Goal: Information Seeking & Learning: Learn about a topic

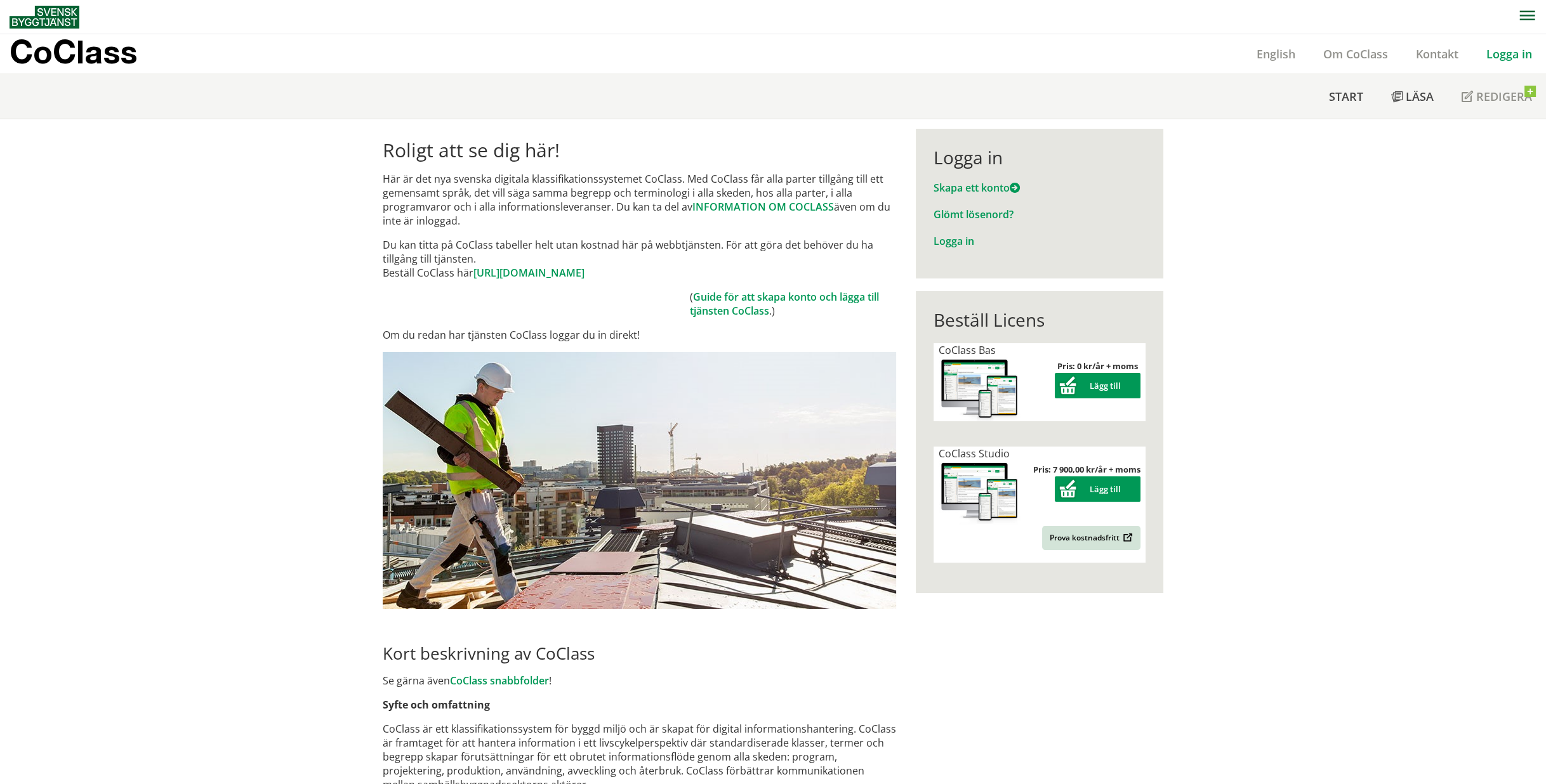
click at [1490, 50] on link "Logga in" at bounding box center [1509, 54] width 74 height 16
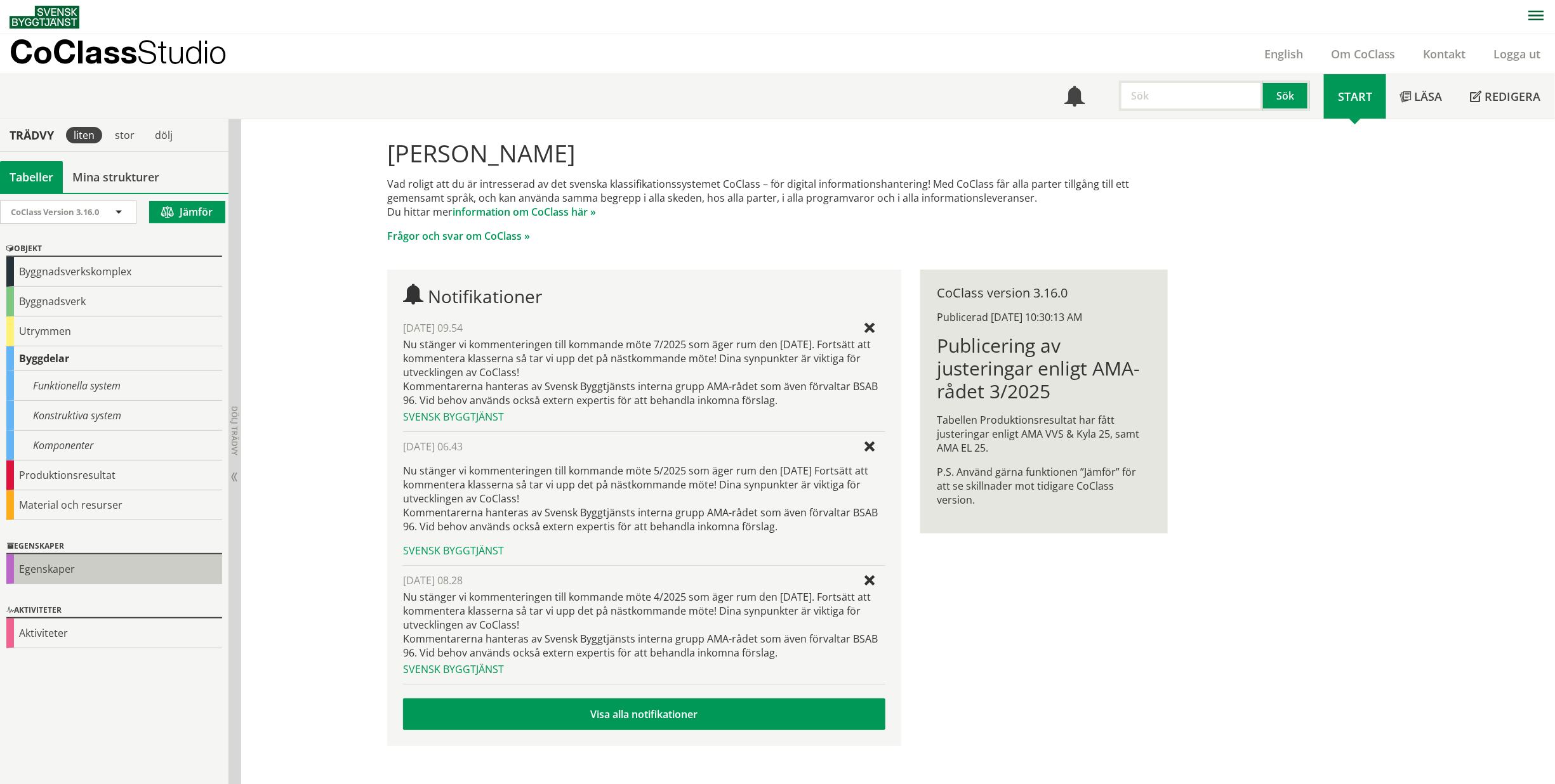
click at [67, 574] on div "Egenskaper" at bounding box center [114, 569] width 216 height 30
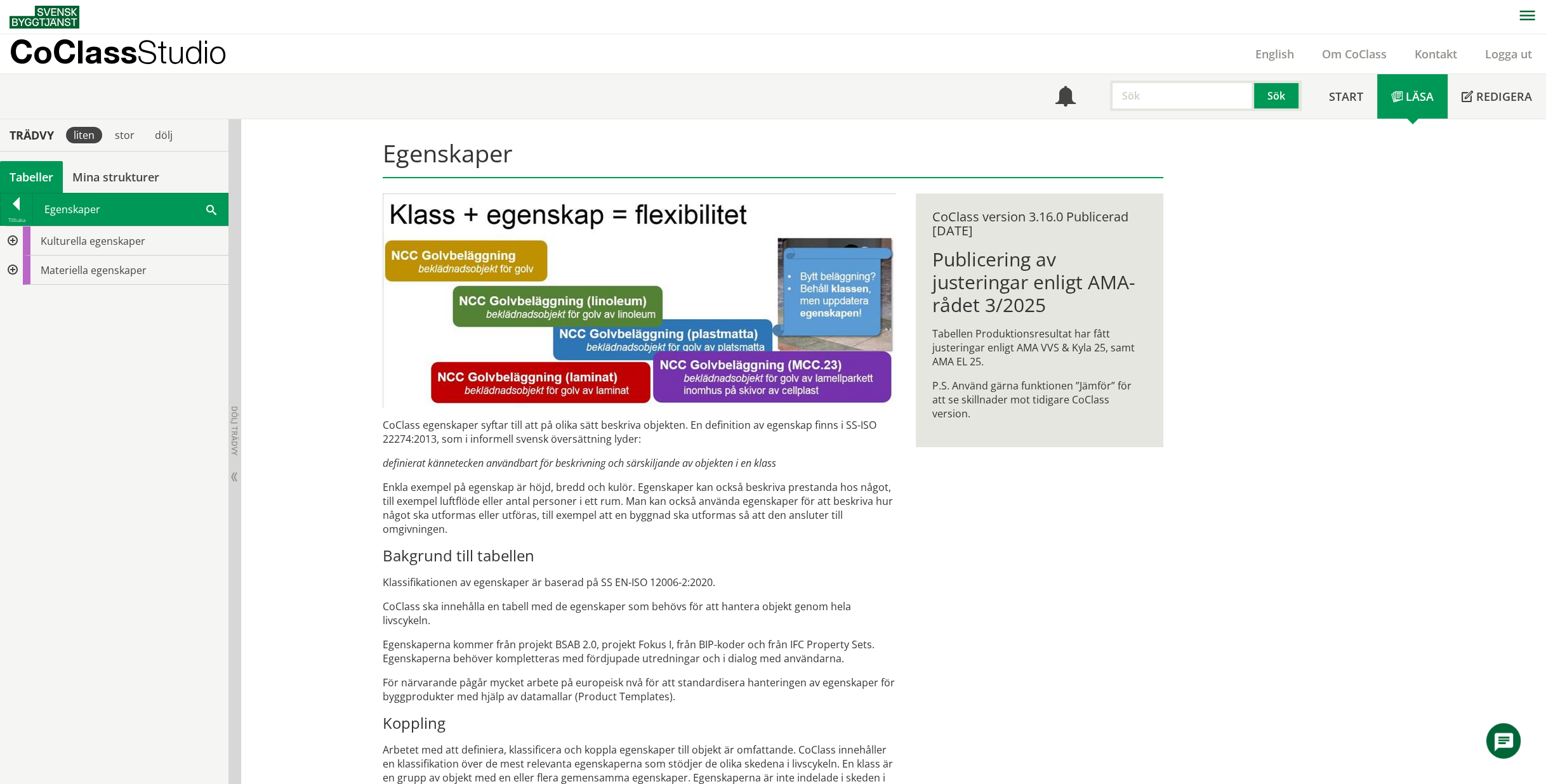
click at [7, 267] on div at bounding box center [11, 270] width 23 height 30
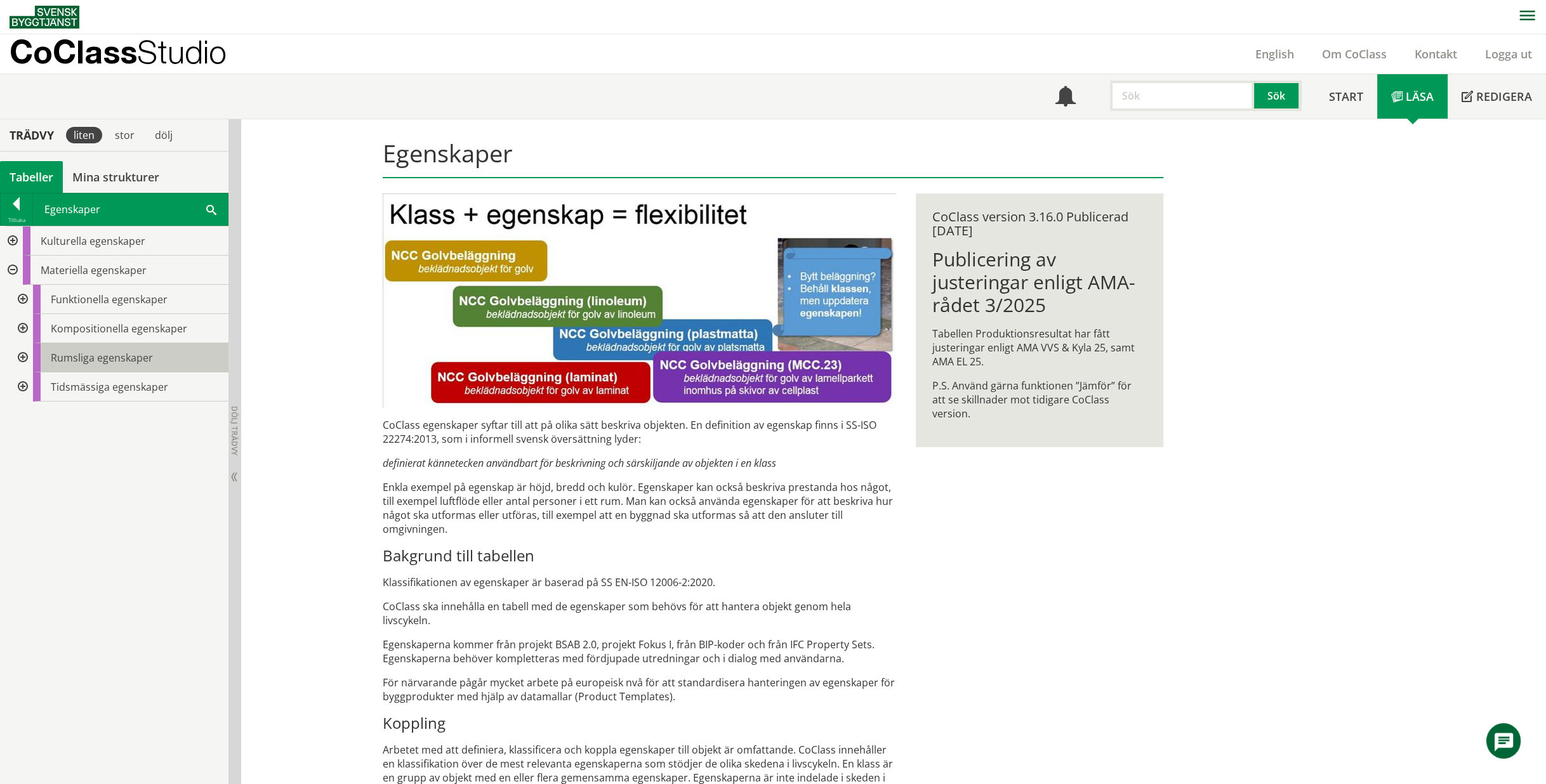
click at [90, 364] on div "Rumsliga egenskaper" at bounding box center [130, 358] width 196 height 30
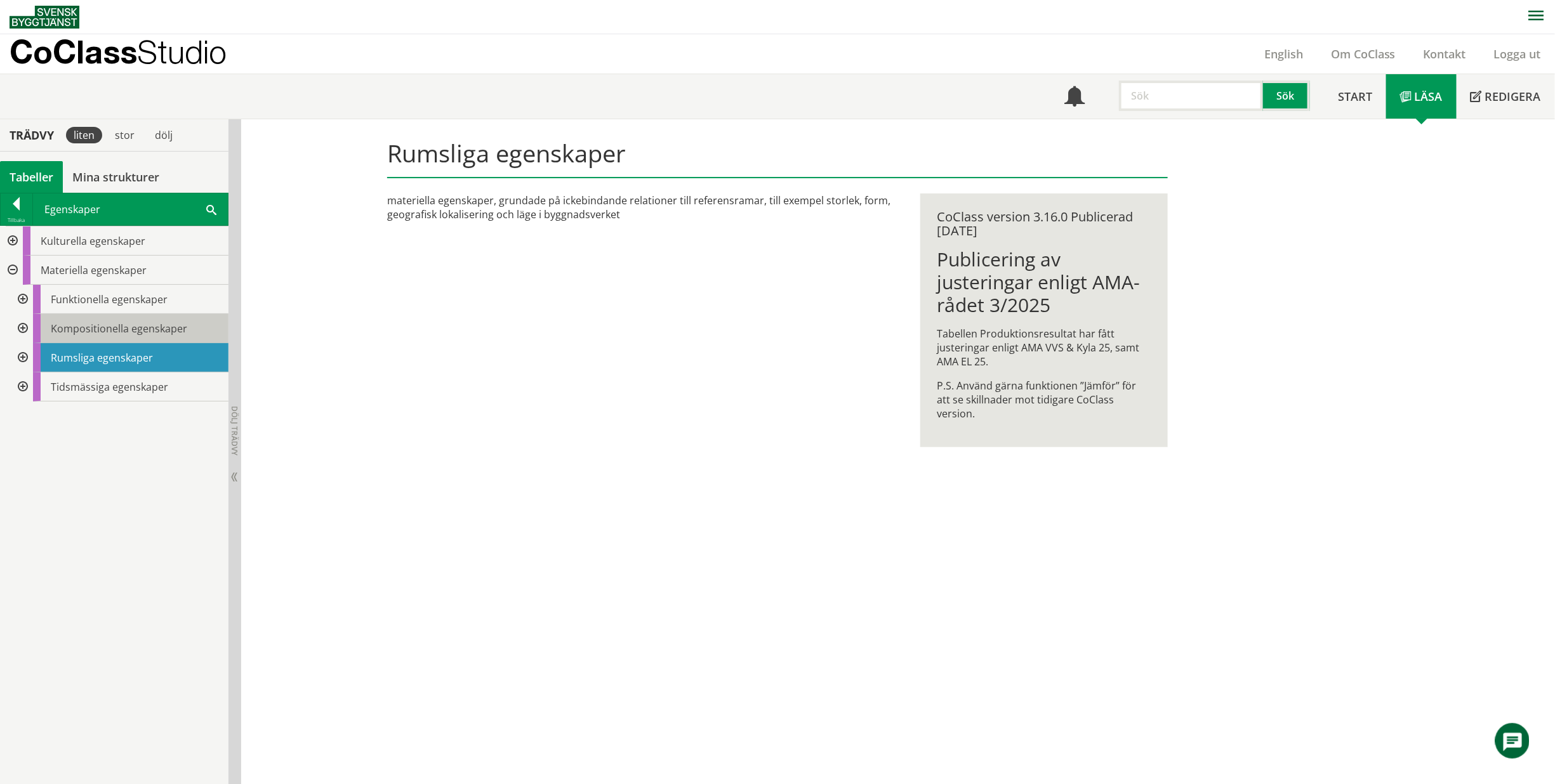
click at [96, 336] on div "Kompositionella egenskaper" at bounding box center [130, 329] width 196 height 30
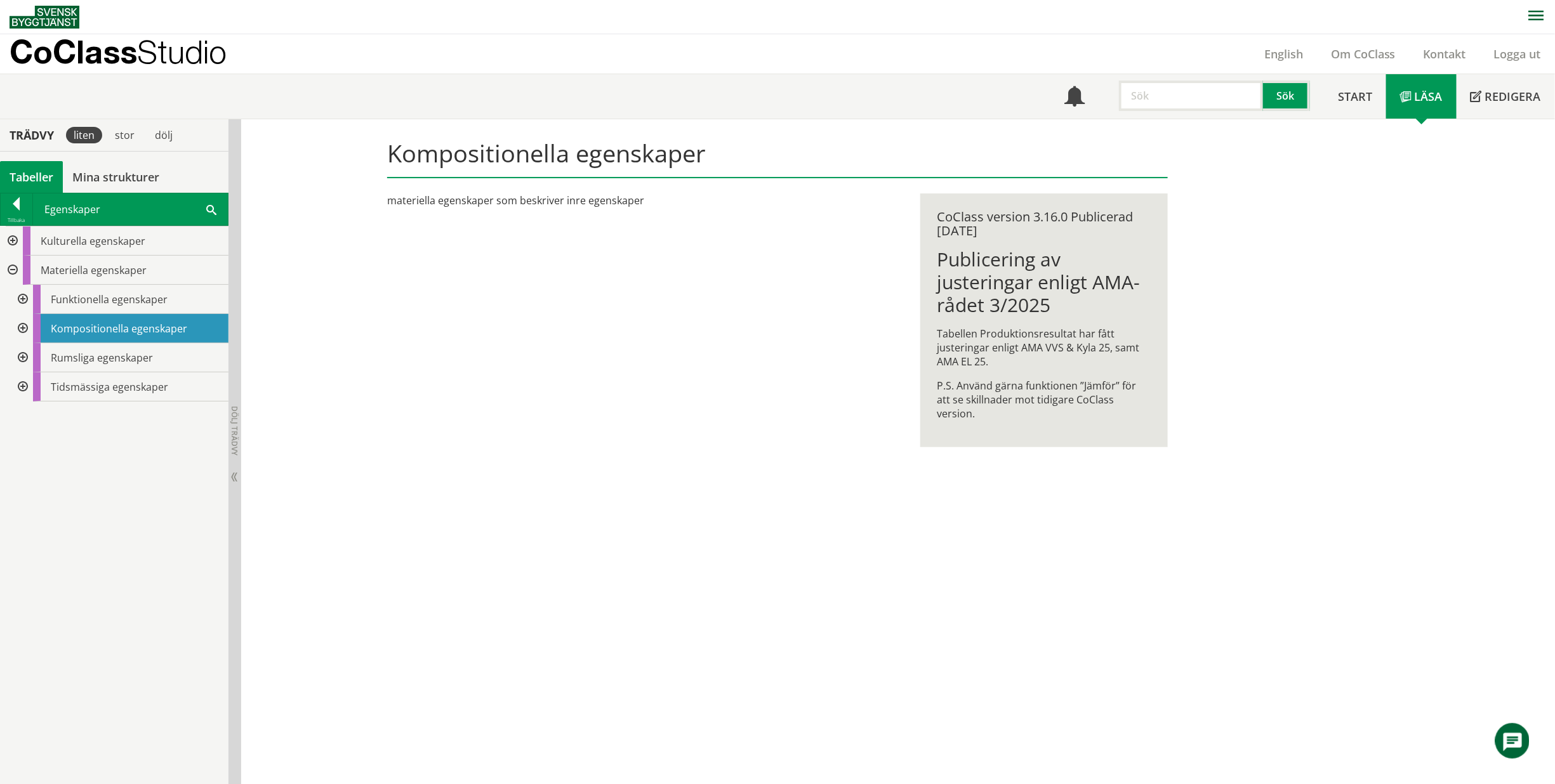
click at [27, 328] on div at bounding box center [22, 329] width 23 height 30
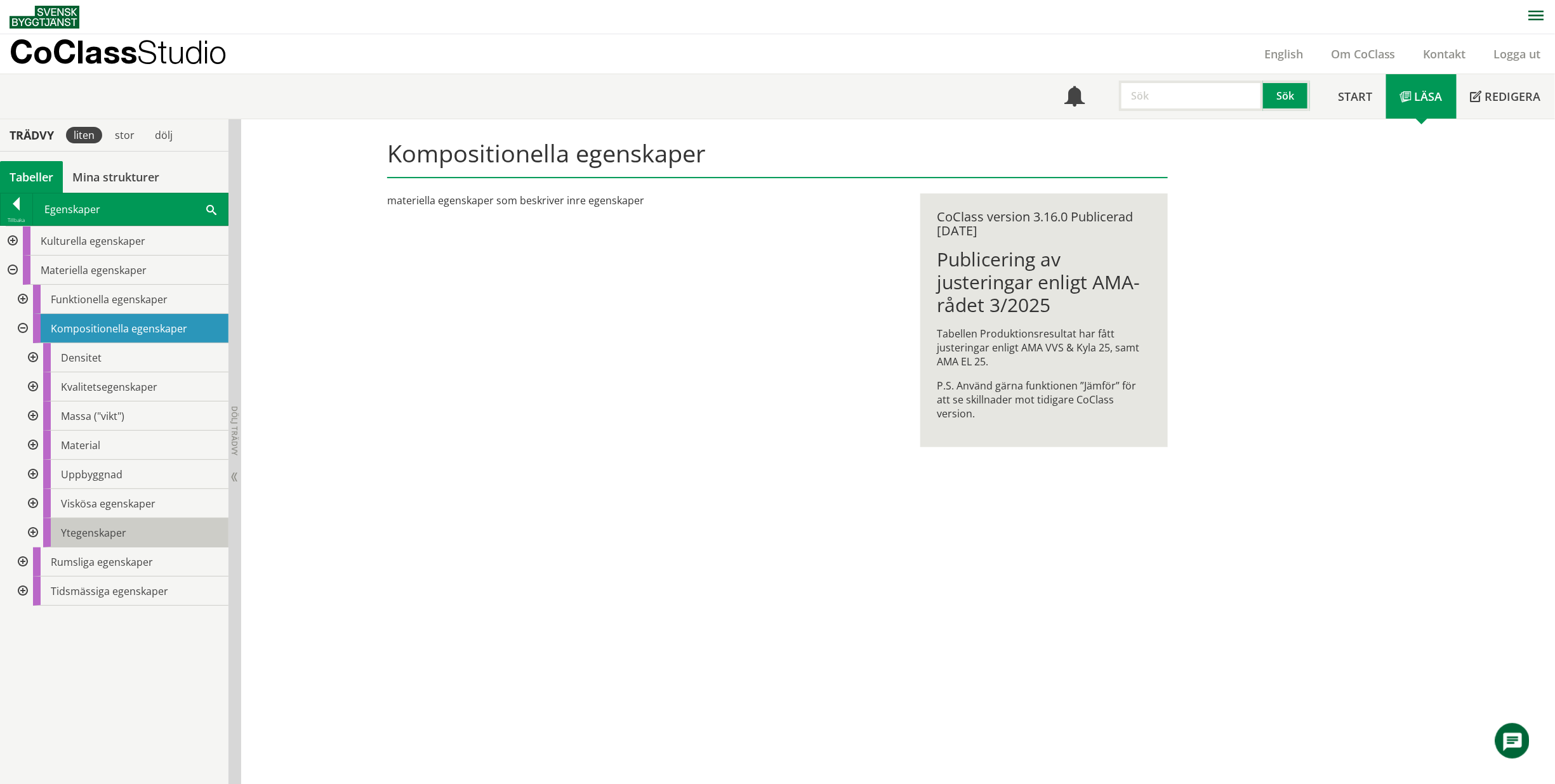
click at [82, 526] on span "Ytegenskaper" at bounding box center [93, 533] width 65 height 14
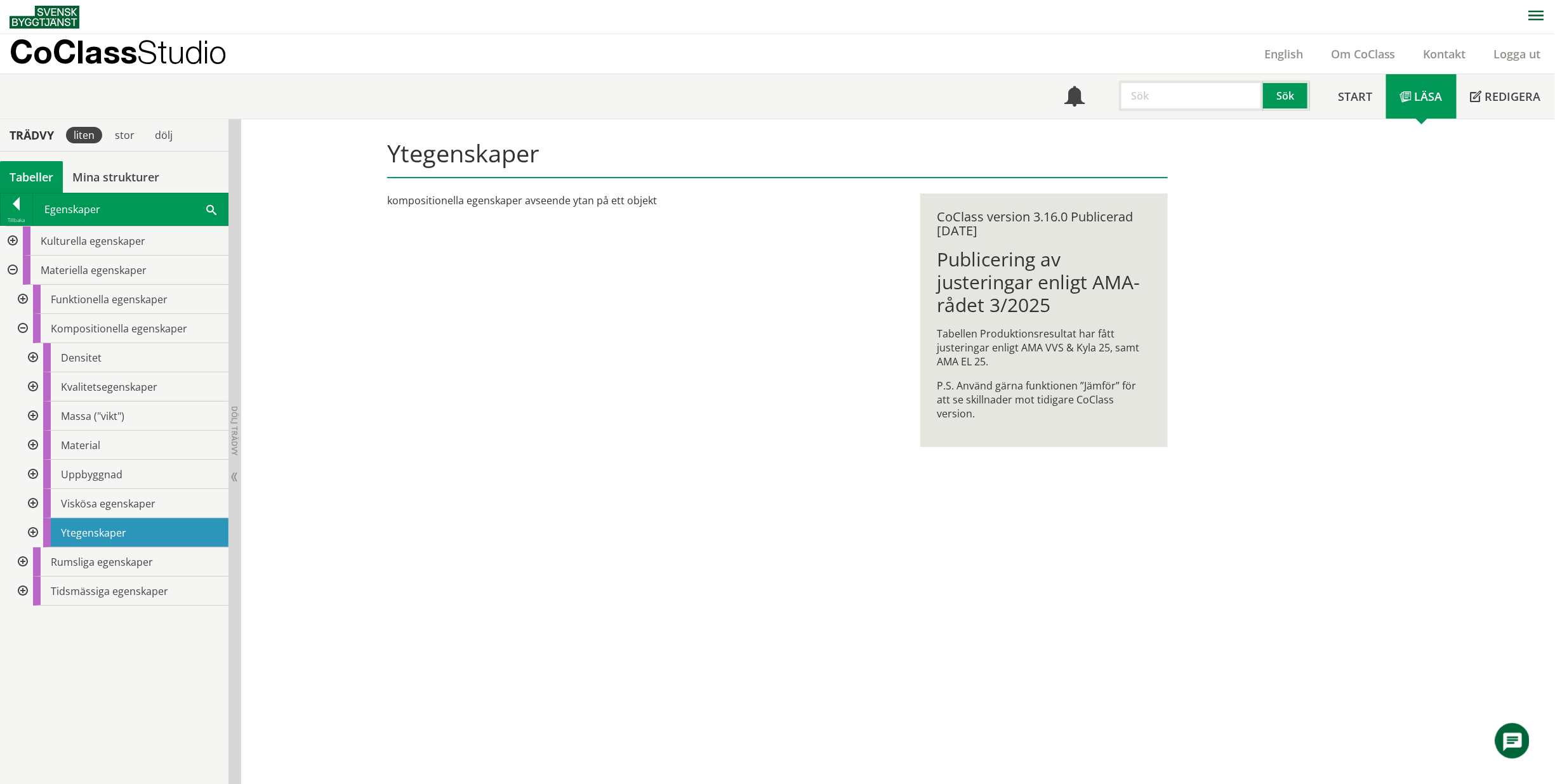
click at [32, 528] on div at bounding box center [31, 533] width 23 height 30
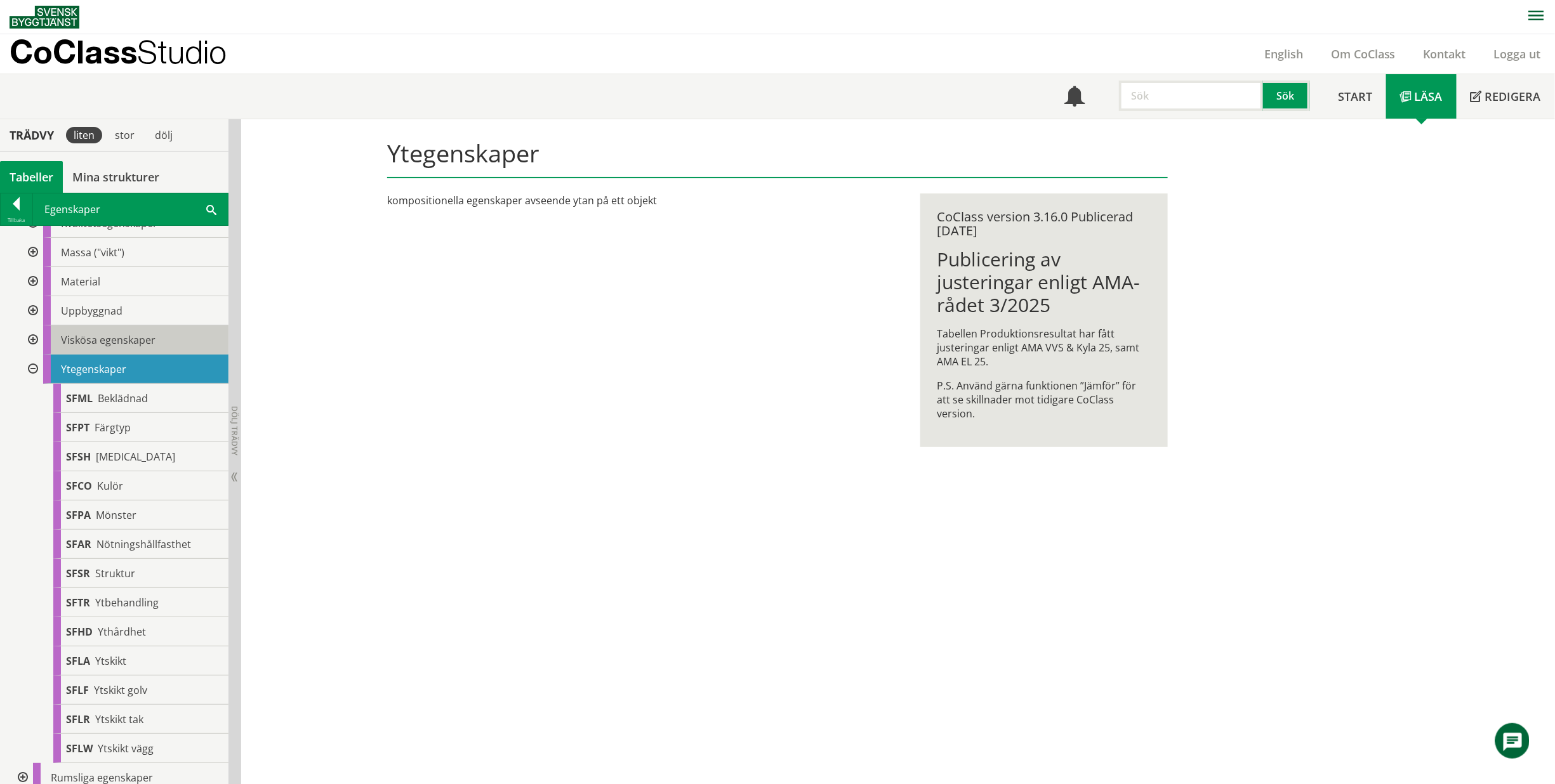
scroll to position [190, 0]
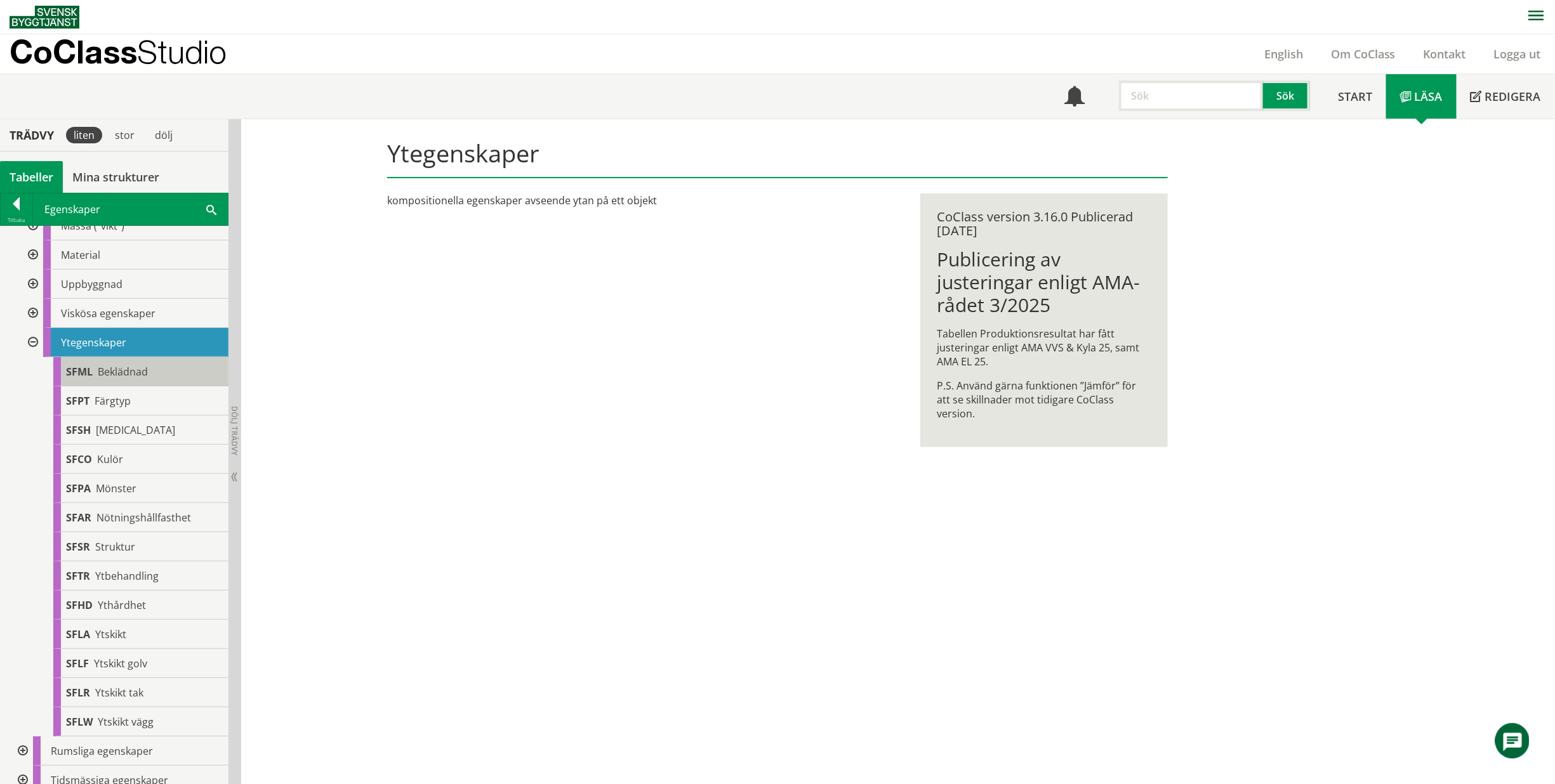
click at [149, 373] on div "SFML Beklädnad" at bounding box center [140, 372] width 175 height 30
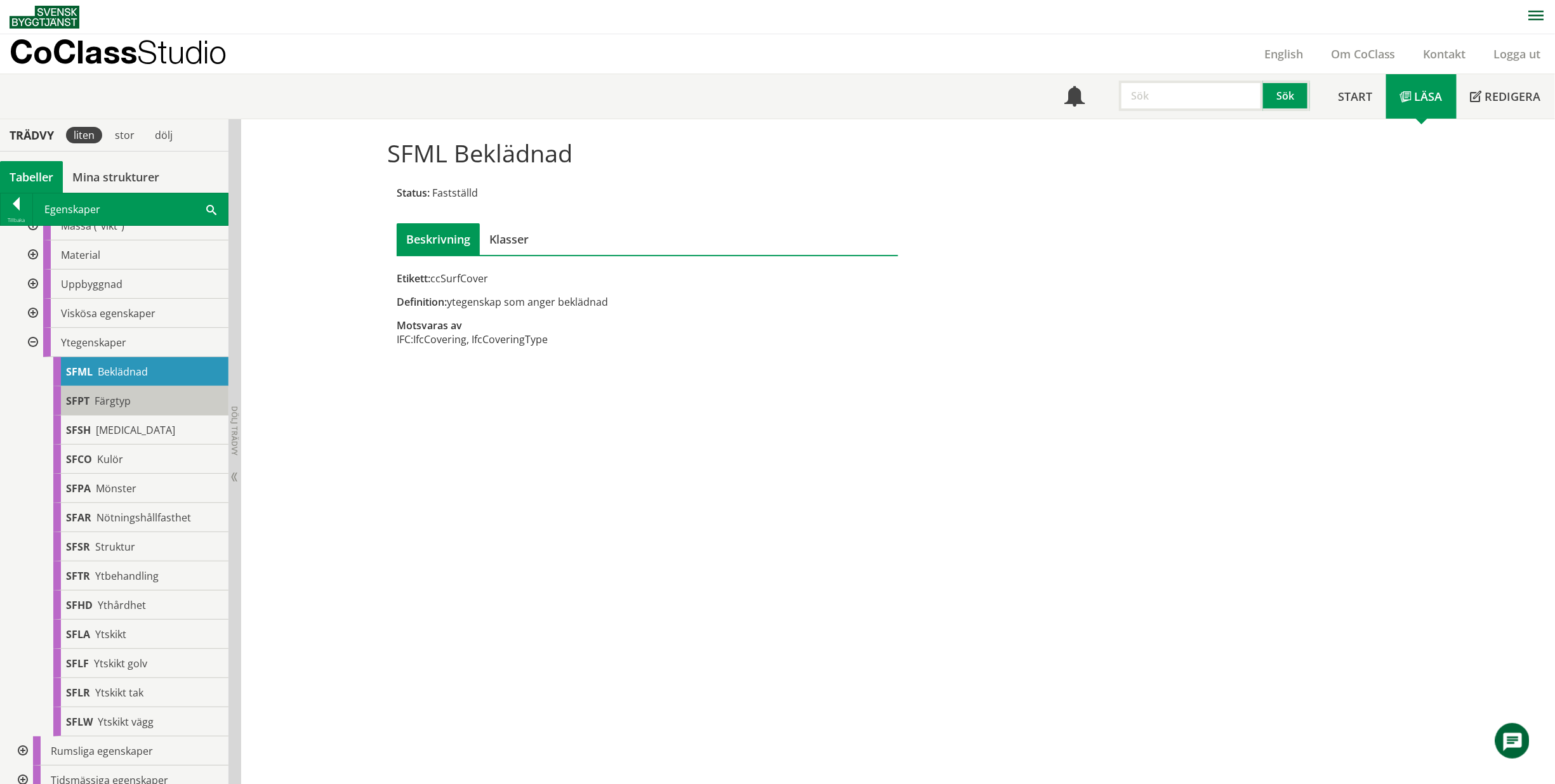
click at [139, 395] on div "SFPT Färgtyp" at bounding box center [140, 402] width 175 height 30
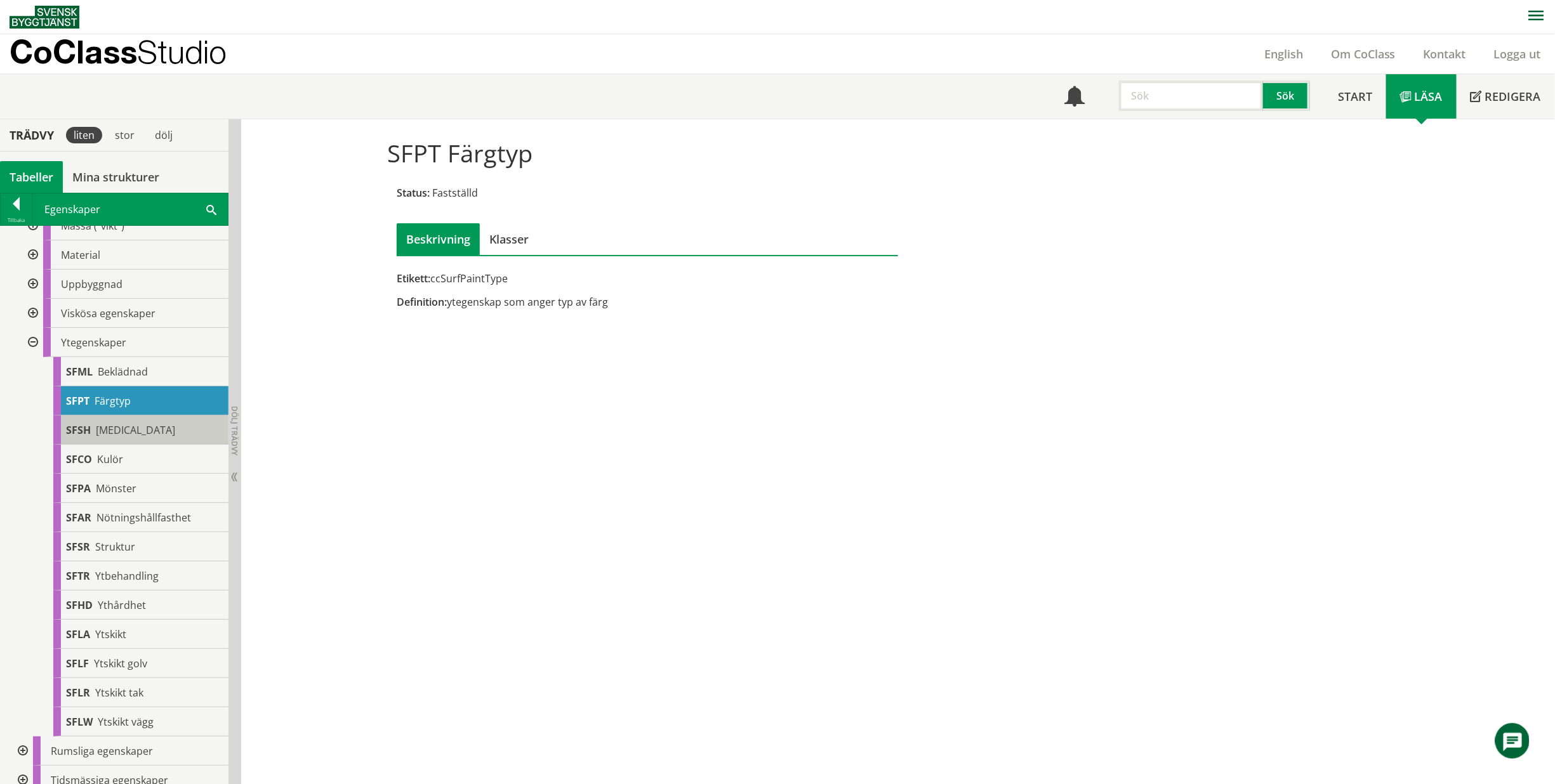
click at [136, 417] on div "SFSH [MEDICAL_DATA]" at bounding box center [140, 430] width 175 height 30
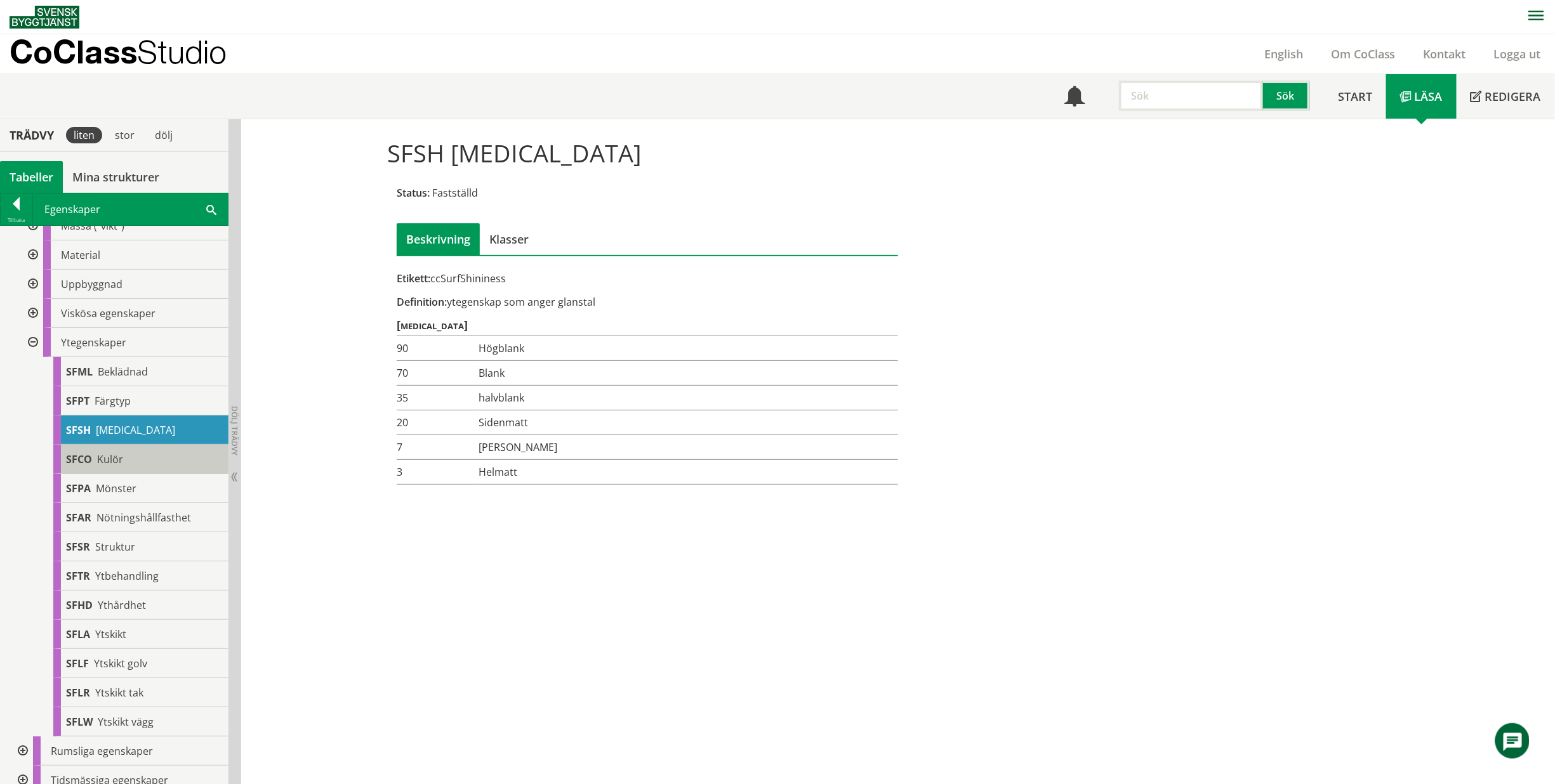
click at [141, 445] on div "SFCO Kulör" at bounding box center [140, 460] width 175 height 30
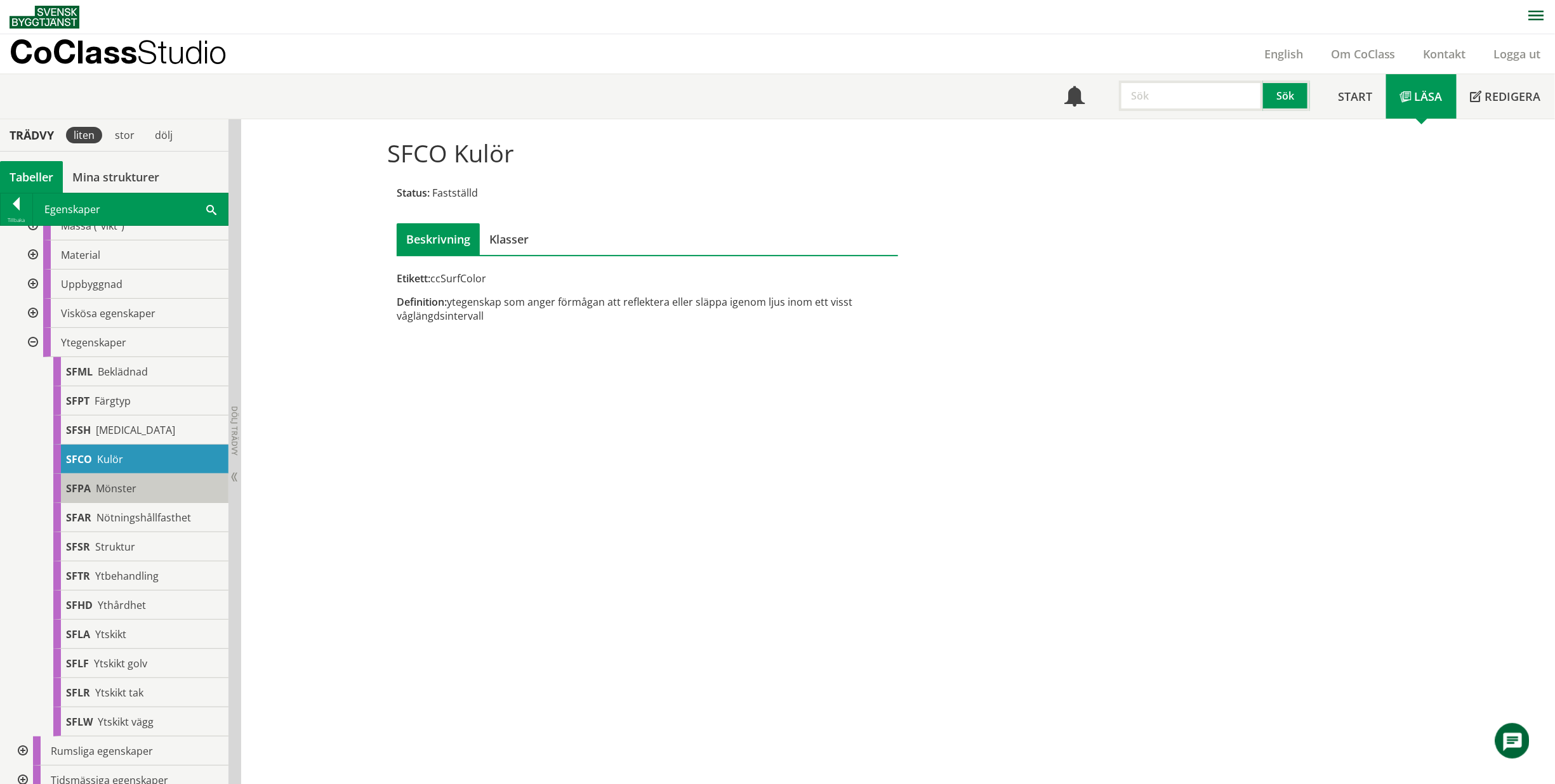
click at [145, 482] on div "SFPA Mönster" at bounding box center [140, 488] width 175 height 30
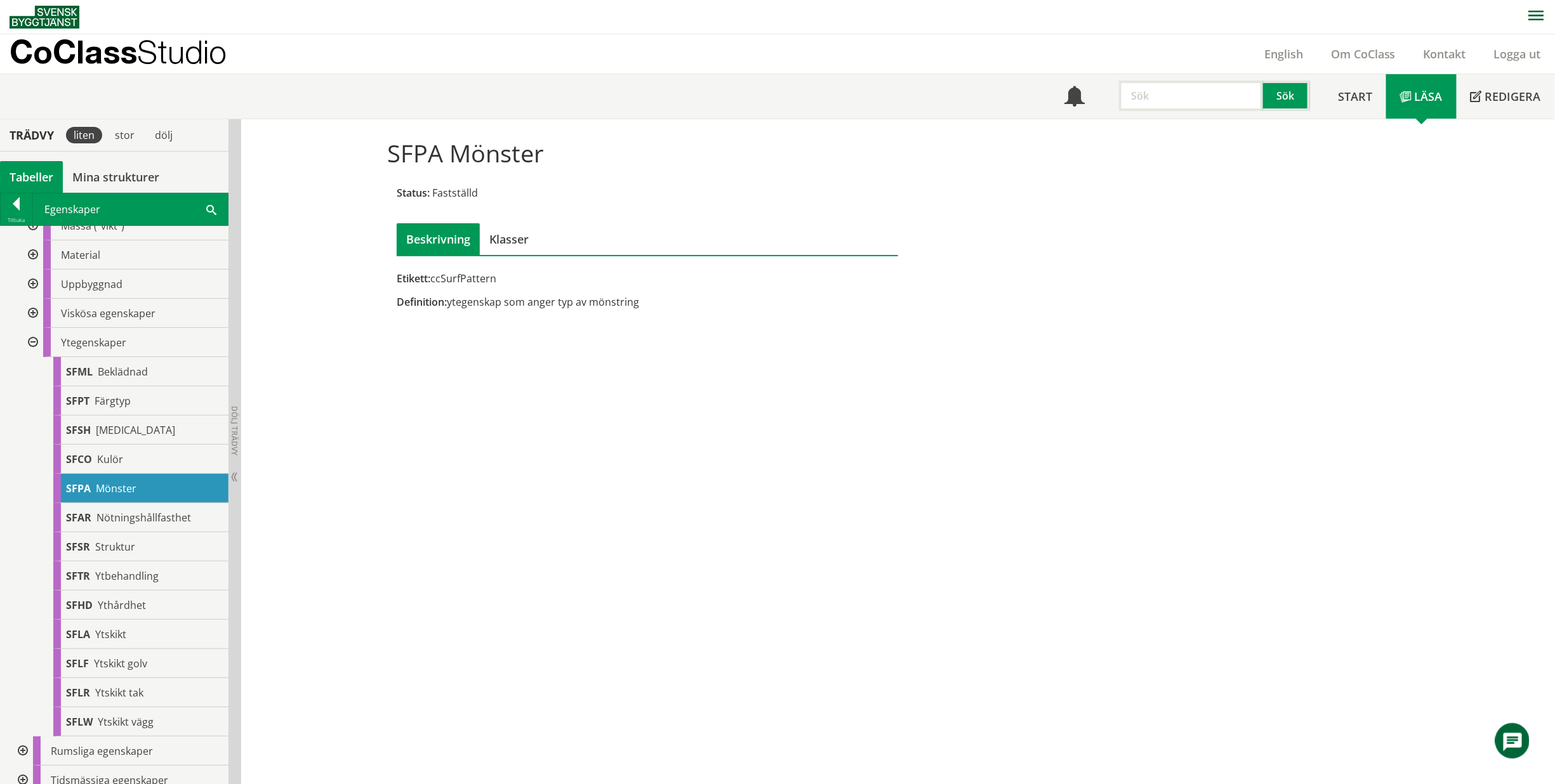
scroll to position [200, 0]
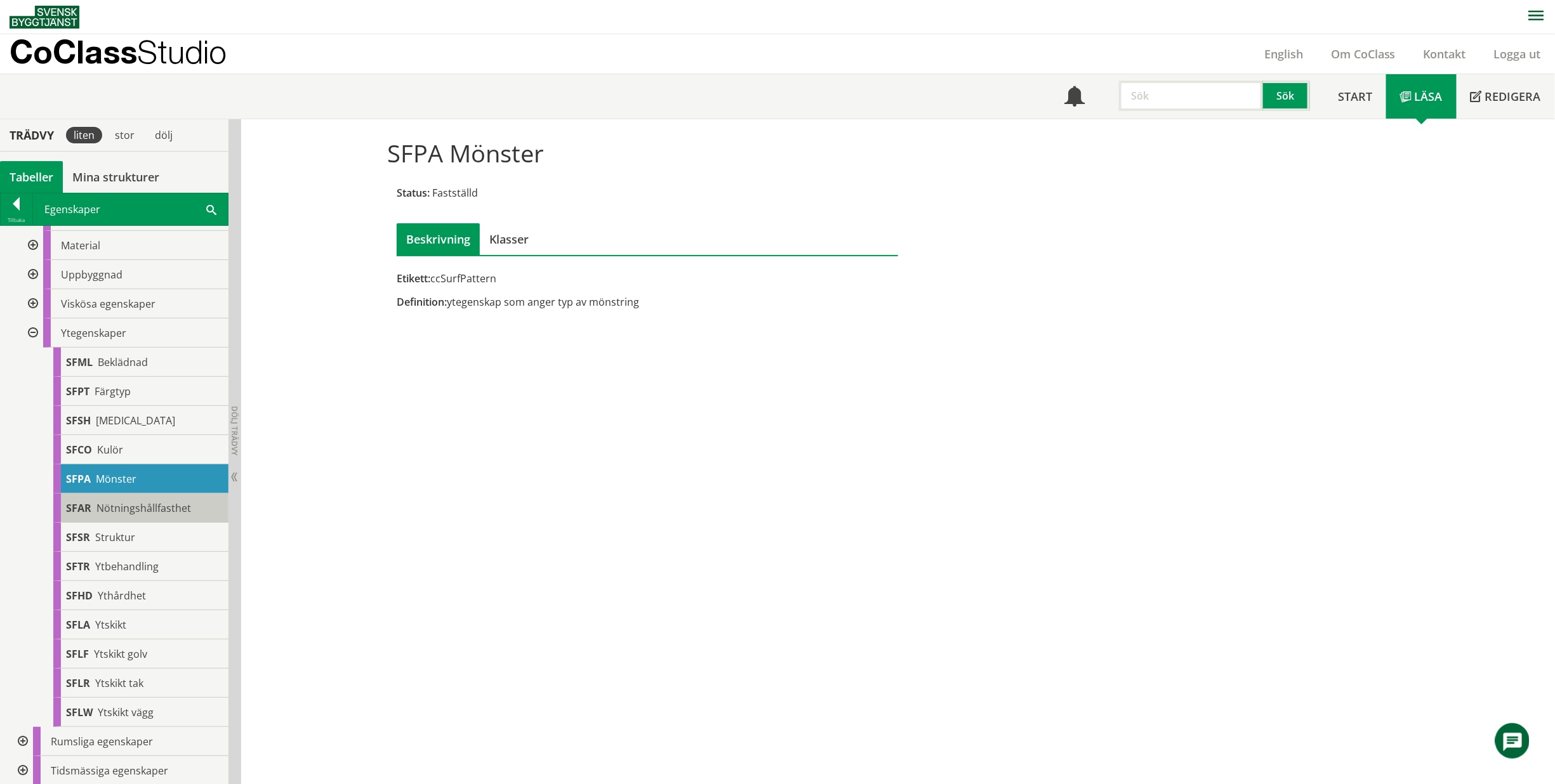
click at [147, 505] on span "Nötningshållfasthet" at bounding box center [143, 508] width 95 height 14
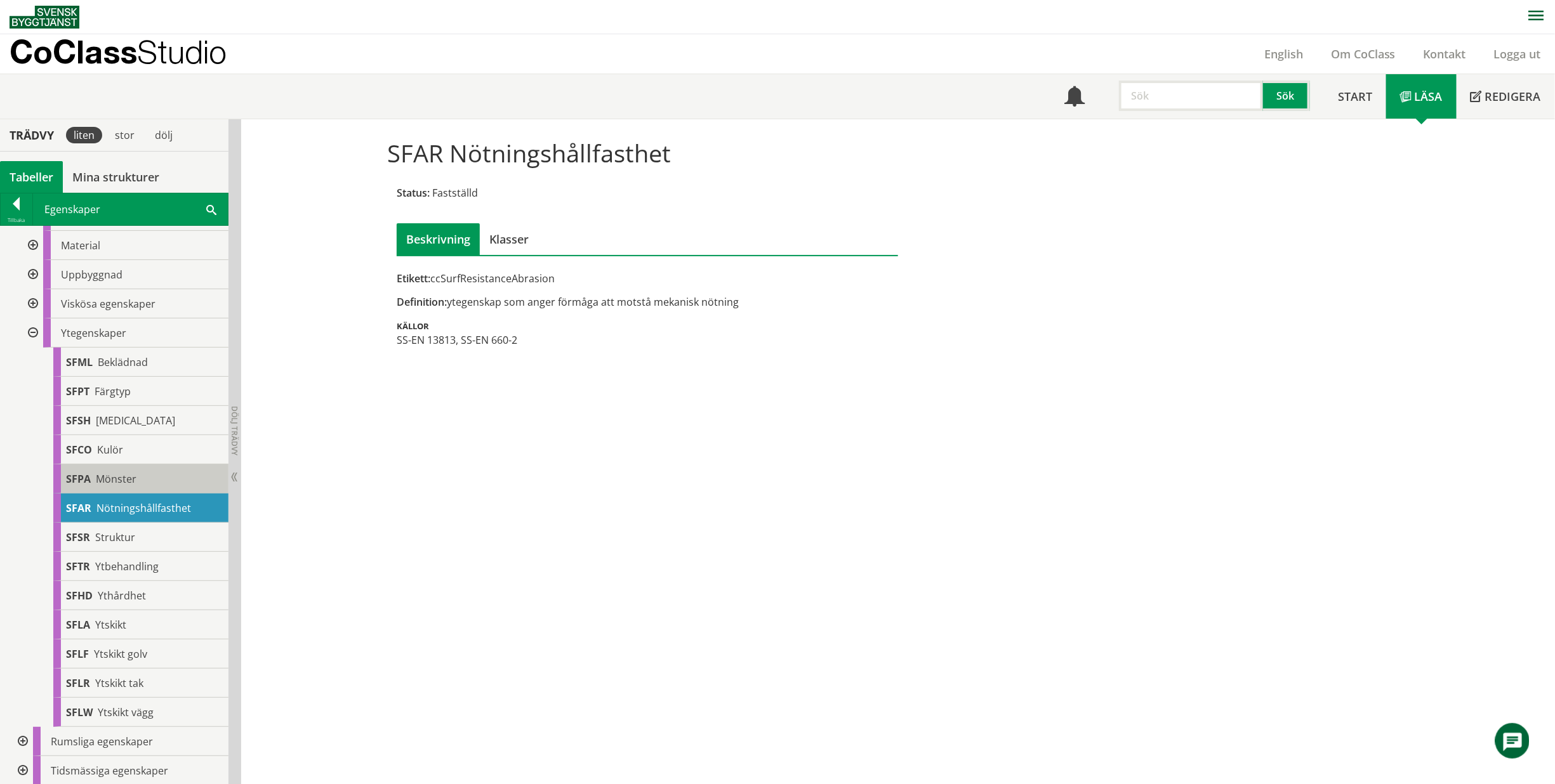
click at [133, 487] on div "SFPA Mönster" at bounding box center [140, 479] width 175 height 30
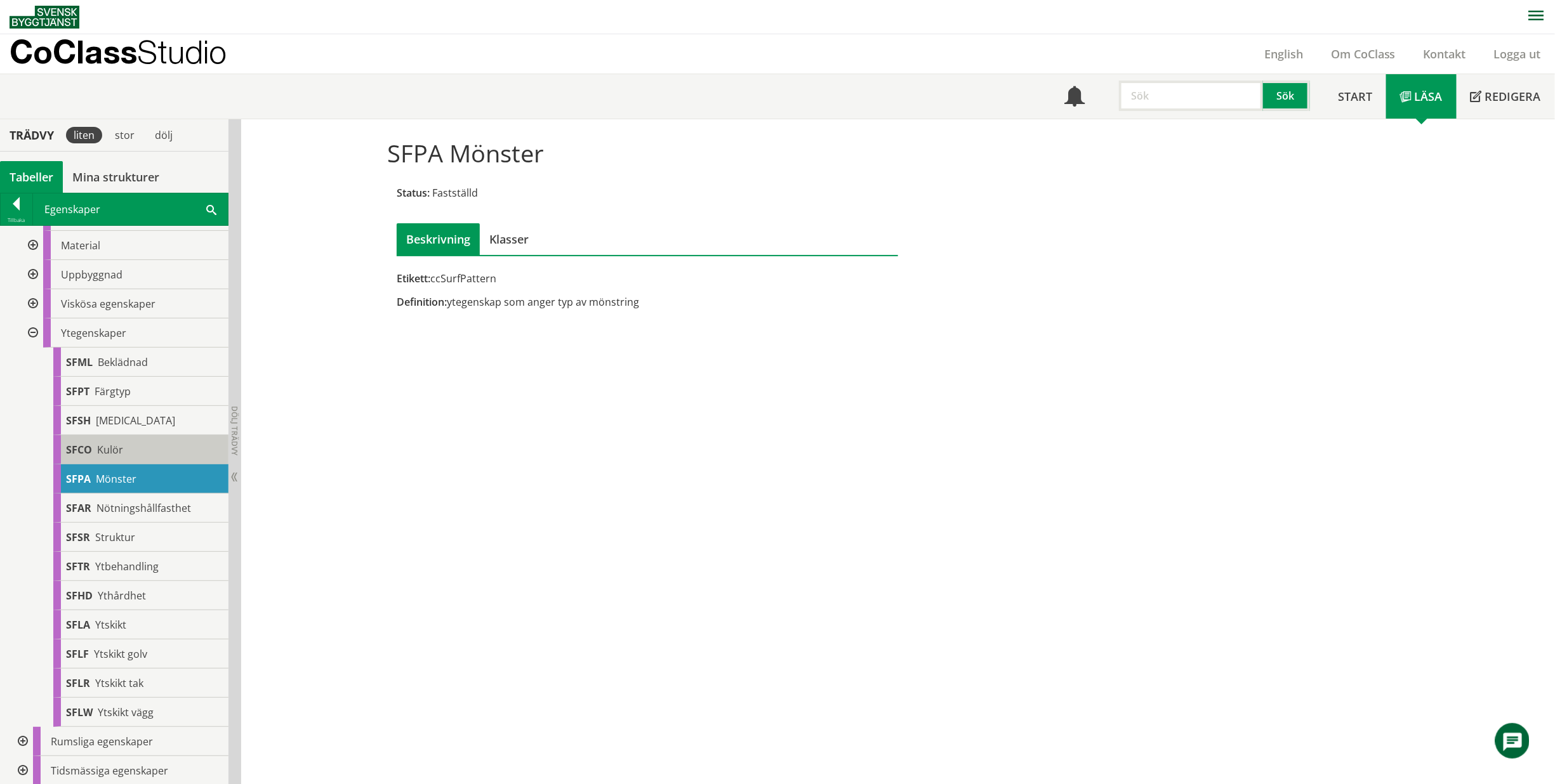
click at [147, 460] on div "SFCO Kulör" at bounding box center [140, 450] width 175 height 30
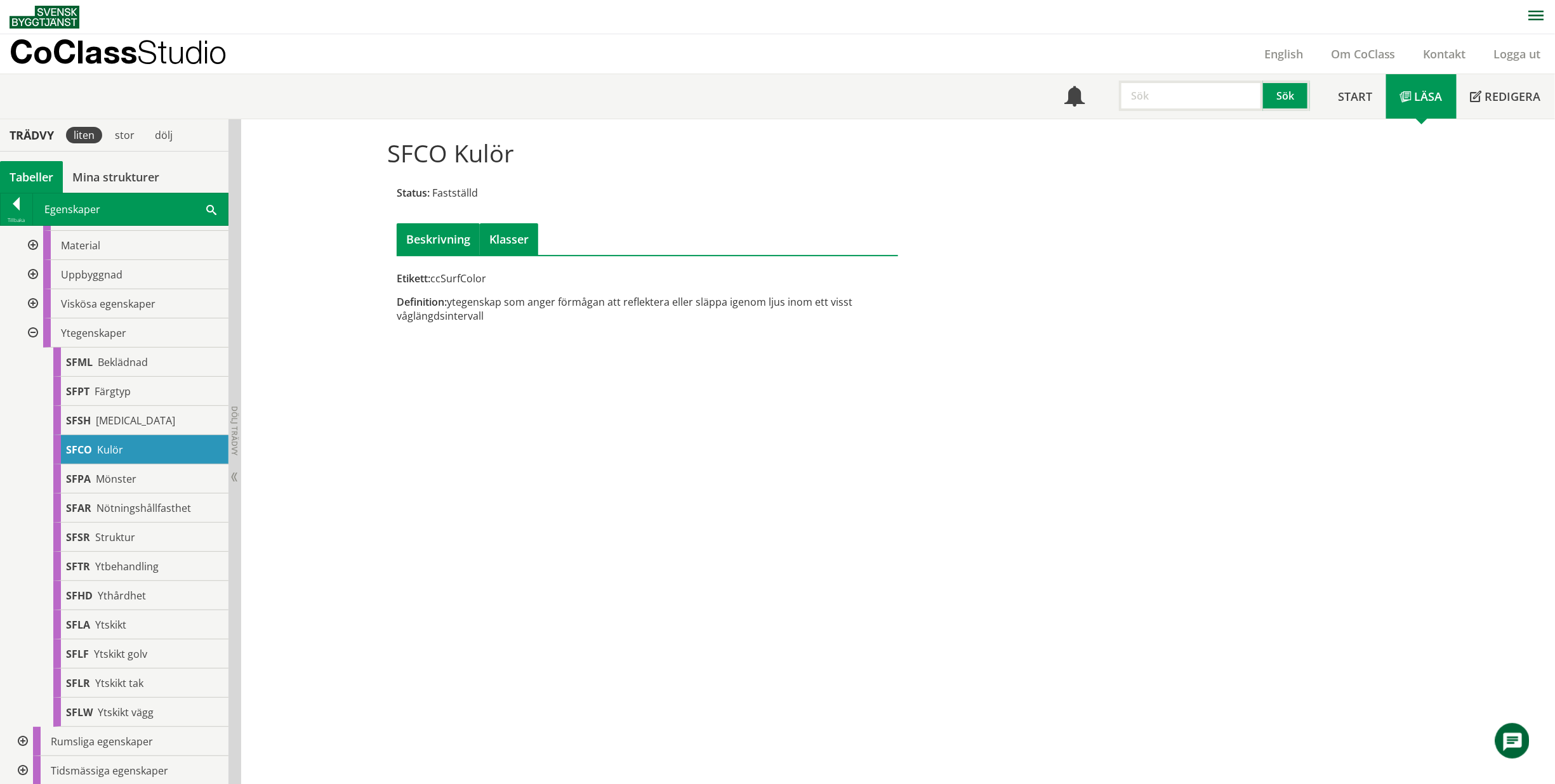
click at [509, 233] on div "Klasser" at bounding box center [508, 239] width 58 height 32
click at [413, 241] on div "Beskrivning" at bounding box center [438, 239] width 83 height 32
click at [150, 427] on div "SFSH [MEDICAL_DATA]" at bounding box center [140, 421] width 175 height 30
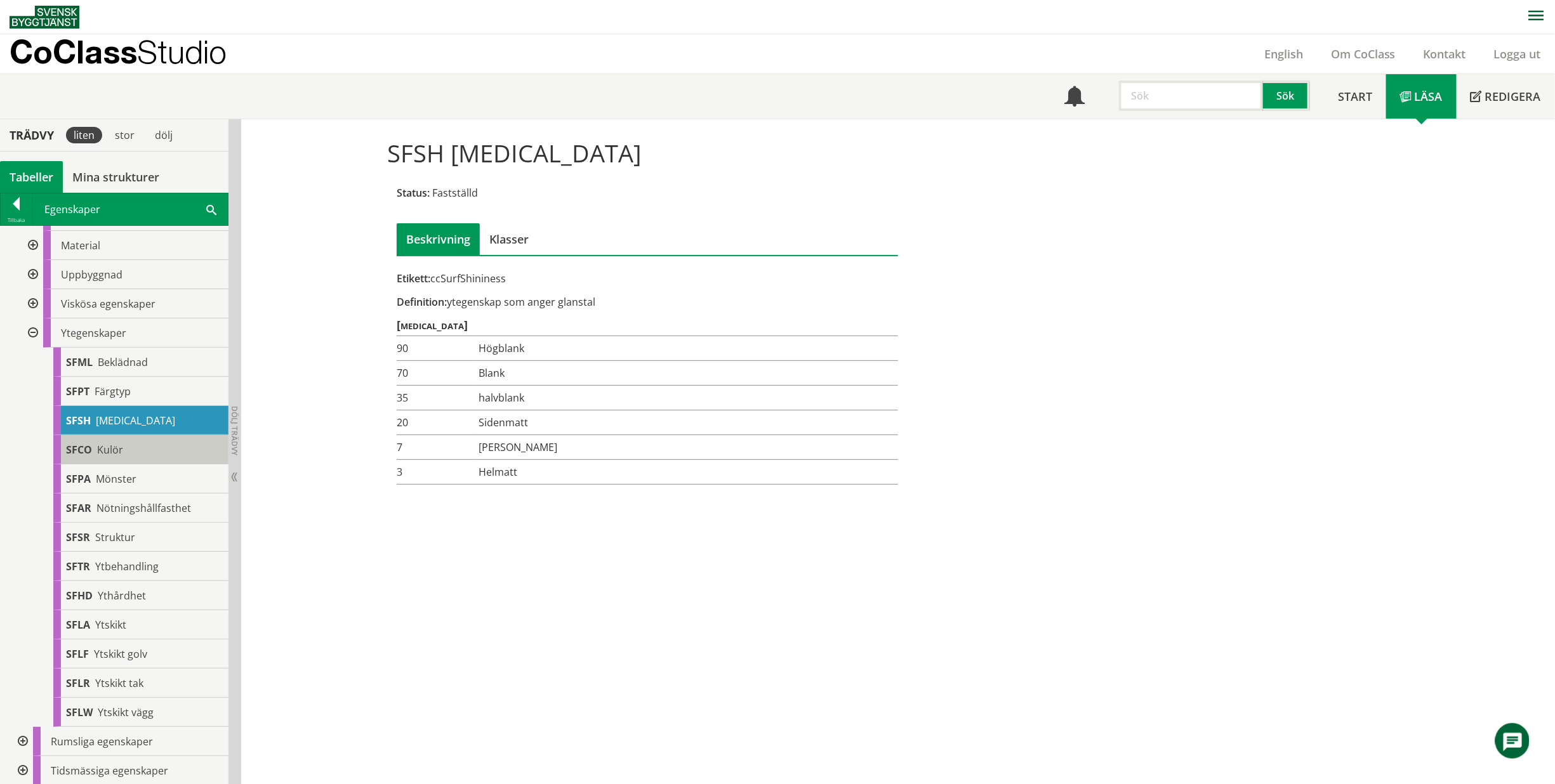
click at [147, 453] on div "SFCO Kulör" at bounding box center [140, 450] width 175 height 30
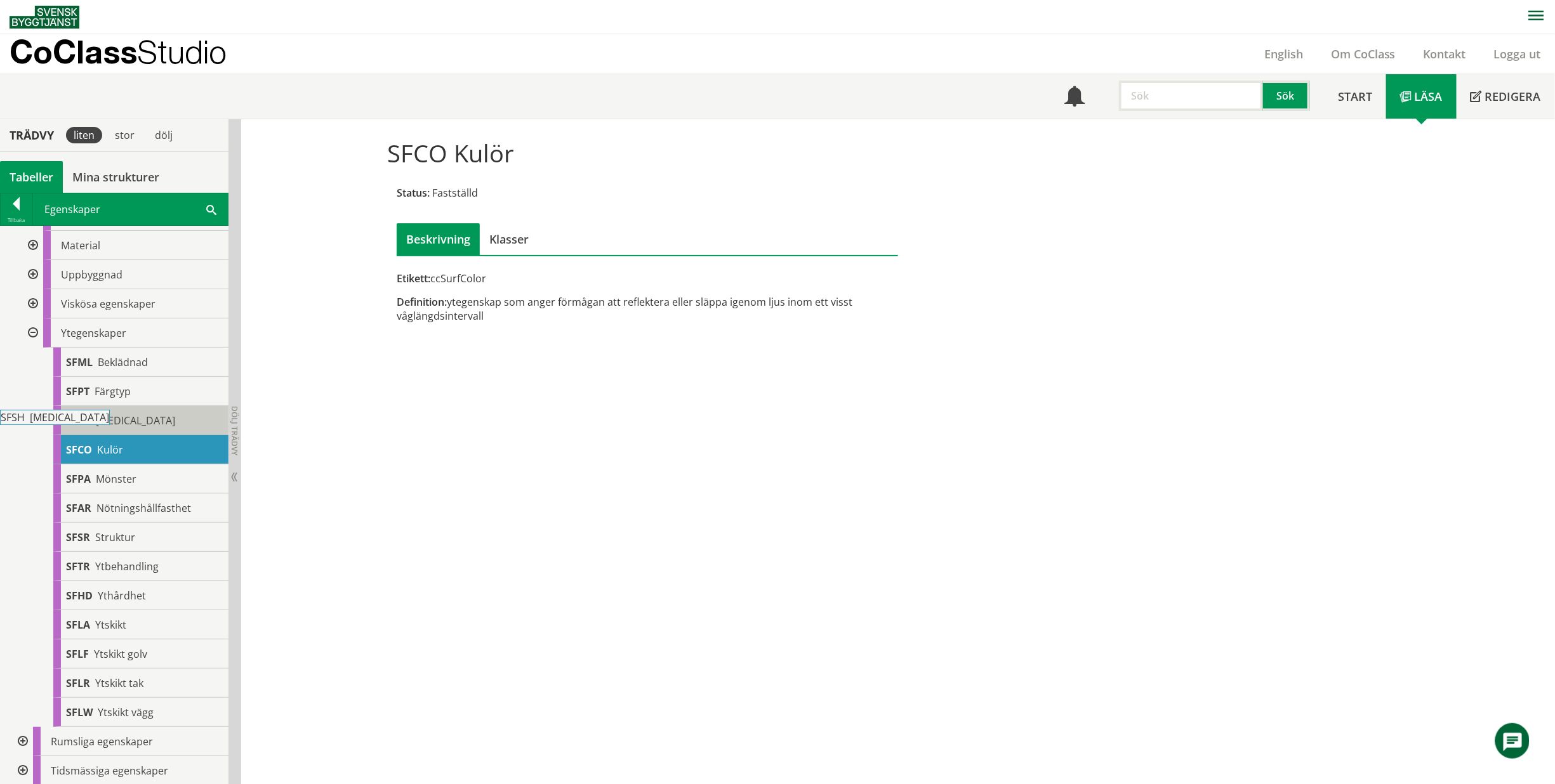
drag, startPoint x: 150, startPoint y: 415, endPoint x: 120, endPoint y: 420, distance: 30.4
click at [120, 420] on div "SFSH [MEDICAL_DATA]" at bounding box center [140, 421] width 175 height 30
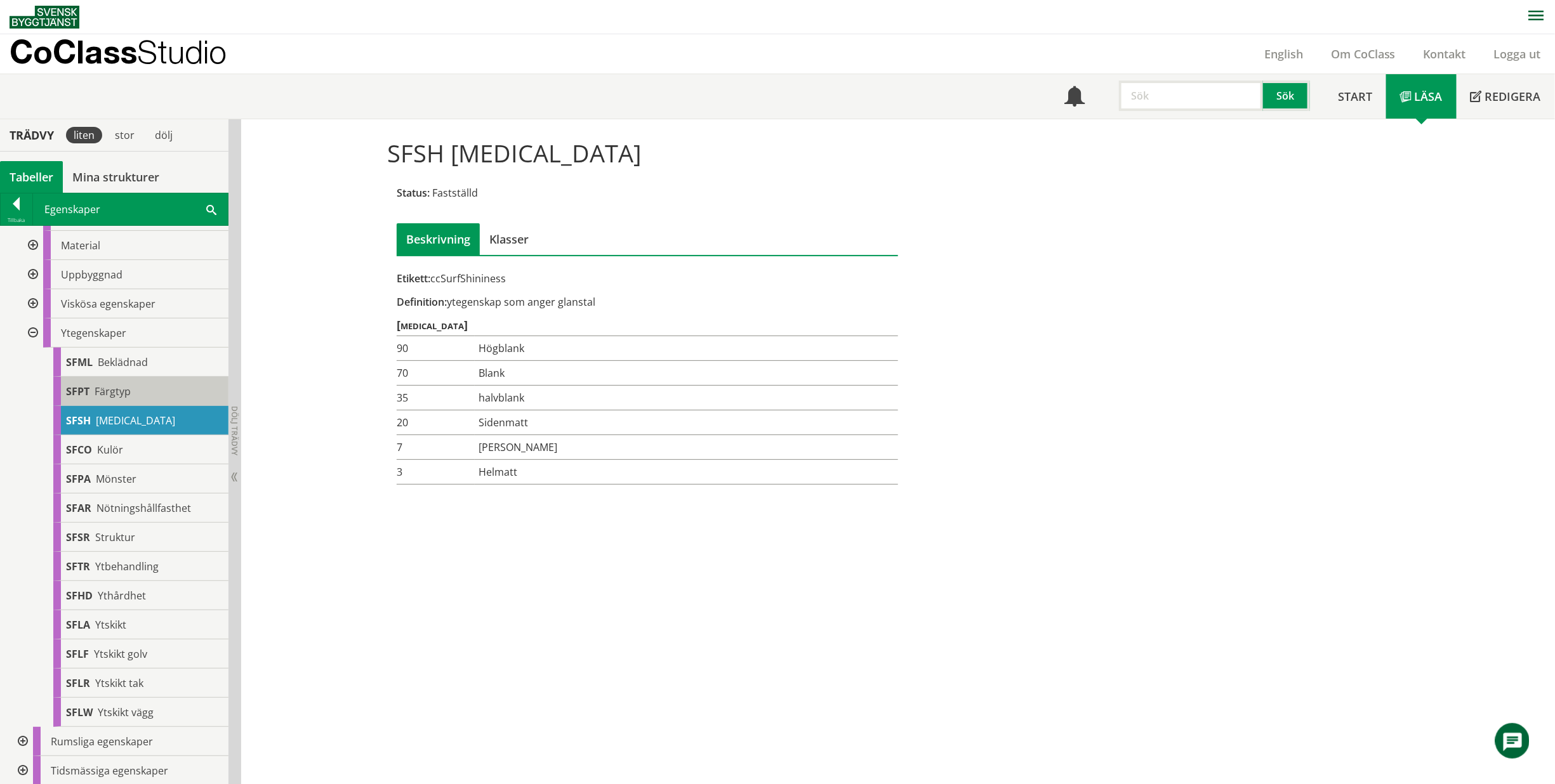
click at [100, 394] on span "Färgtyp" at bounding box center [113, 391] width 37 height 14
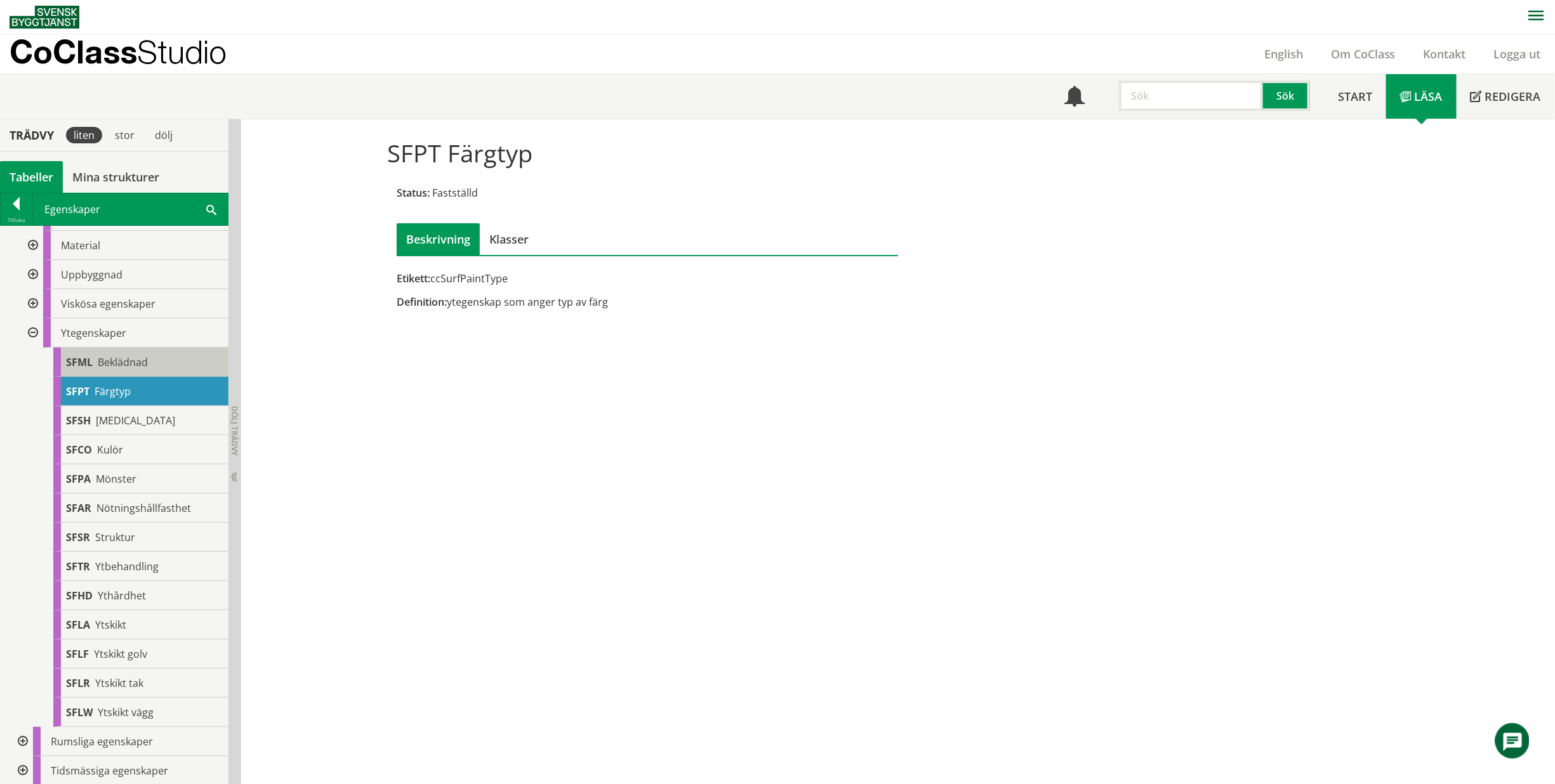
click at [120, 355] on span "Beklädnad" at bounding box center [123, 362] width 50 height 14
click at [34, 330] on div at bounding box center [31, 333] width 23 height 30
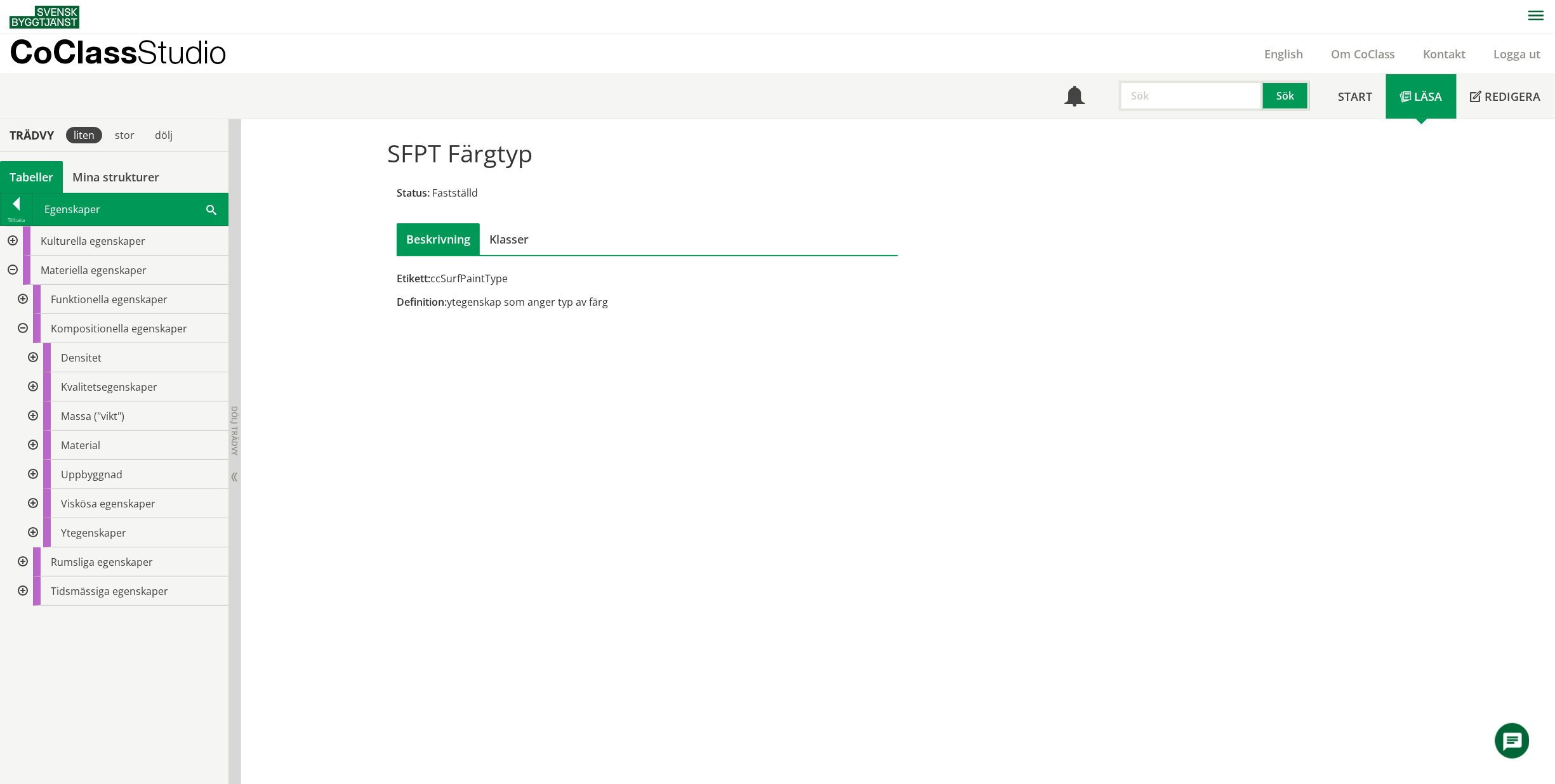
click at [32, 476] on div at bounding box center [31, 475] width 23 height 30
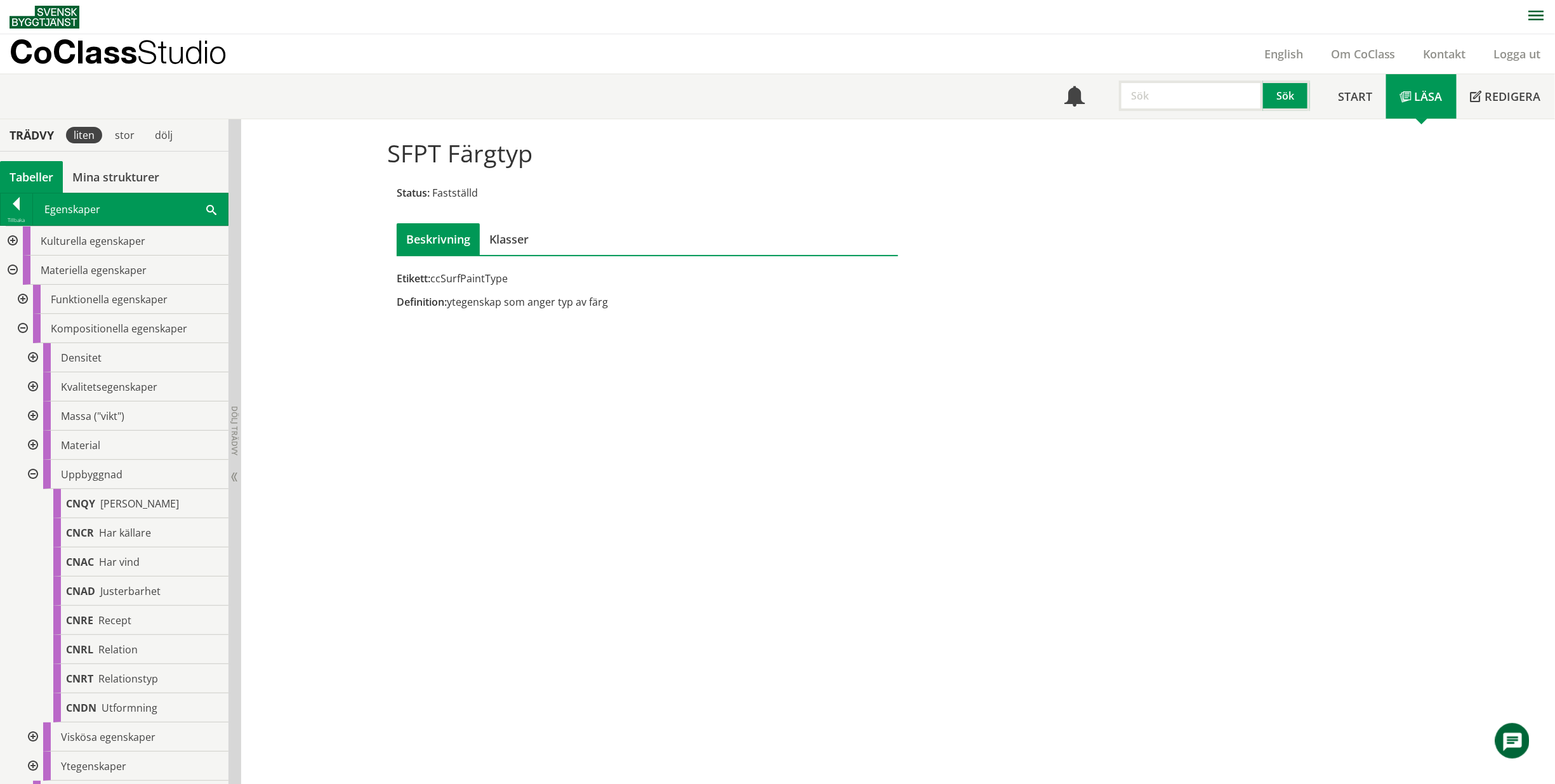
click at [32, 476] on div at bounding box center [31, 475] width 23 height 30
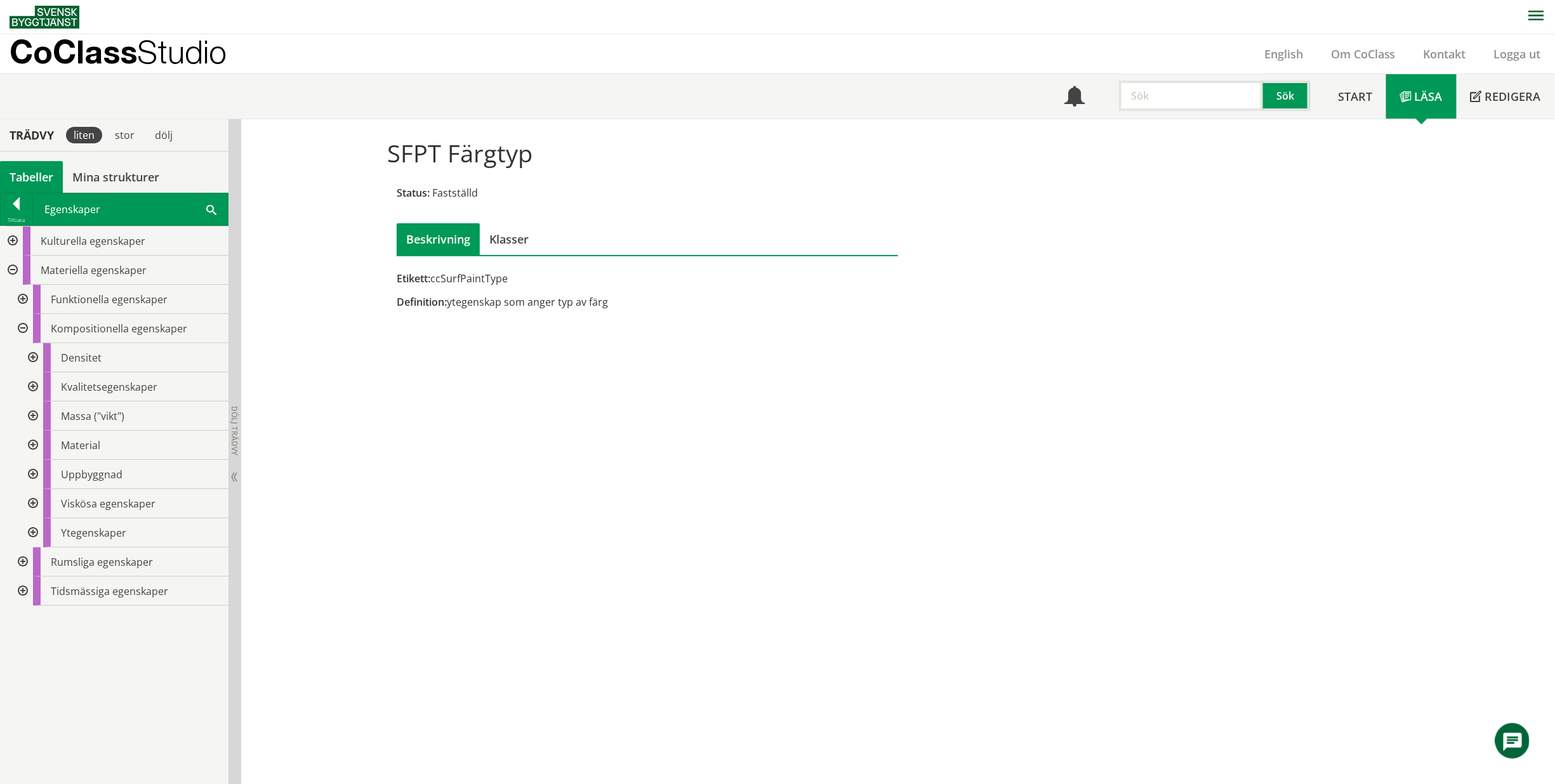
click at [23, 323] on div at bounding box center [22, 329] width 23 height 30
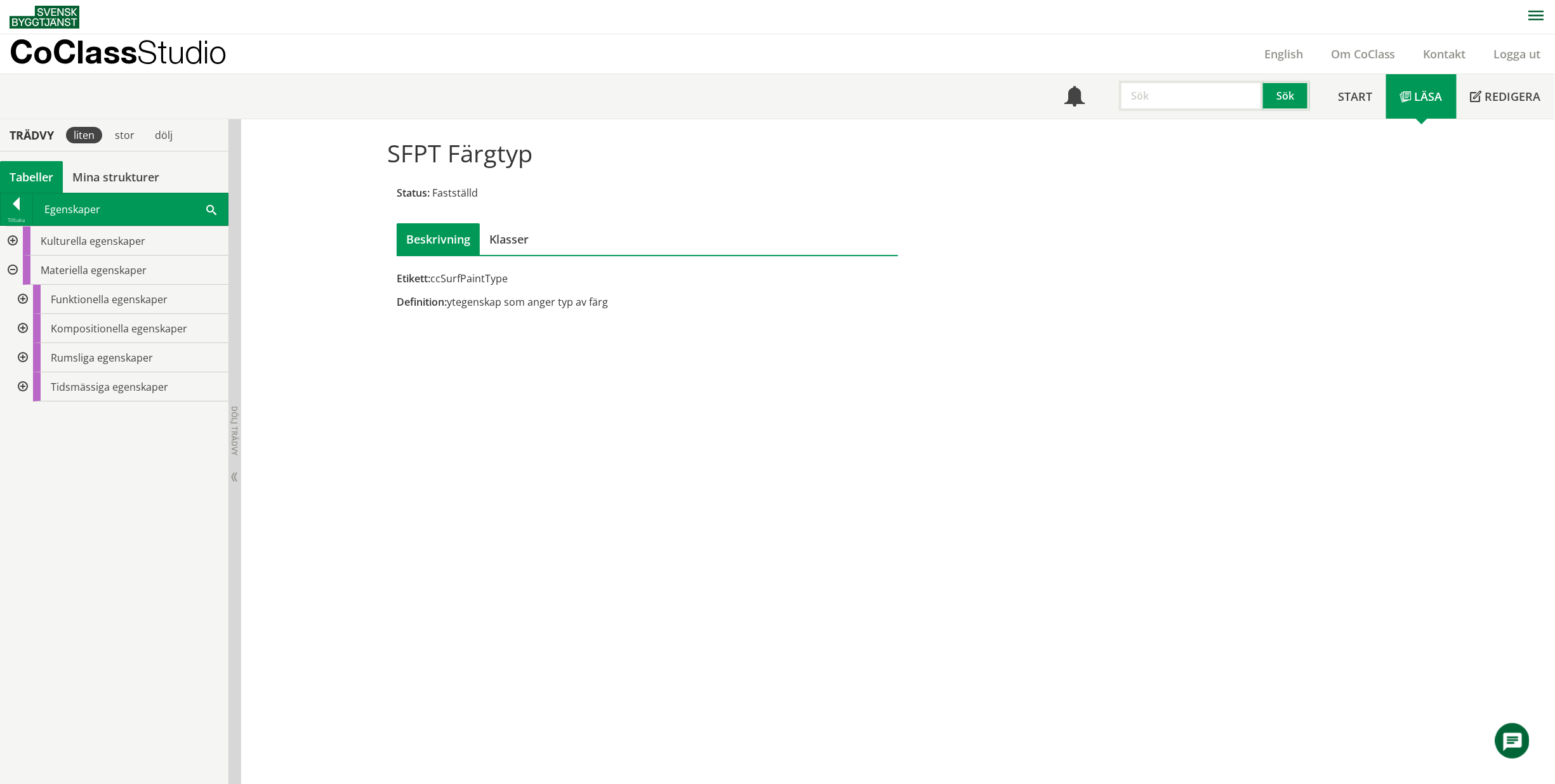
click at [17, 351] on div at bounding box center [22, 358] width 23 height 30
click at [29, 441] on div at bounding box center [31, 446] width 23 height 30
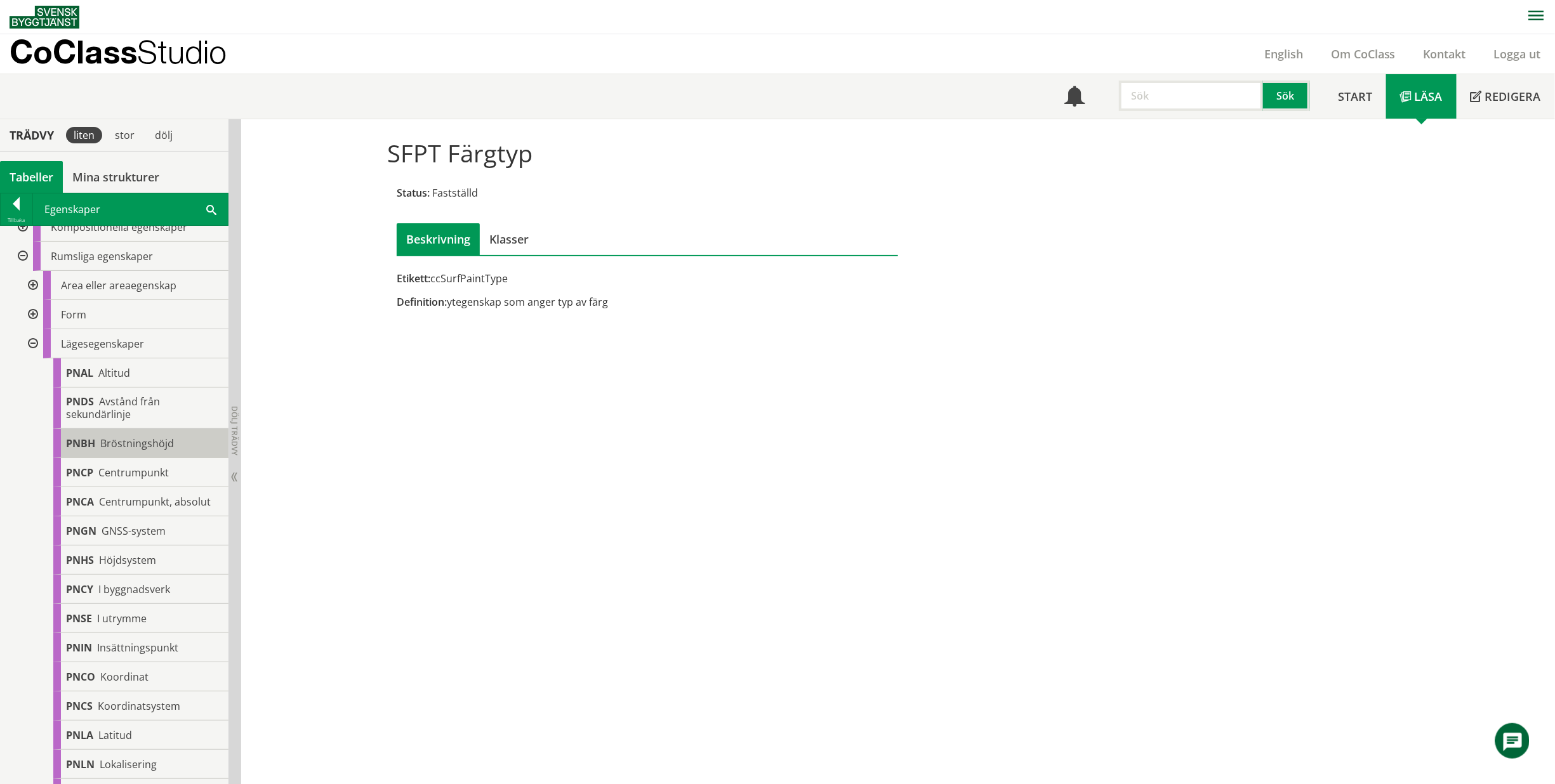
scroll to position [127, 0]
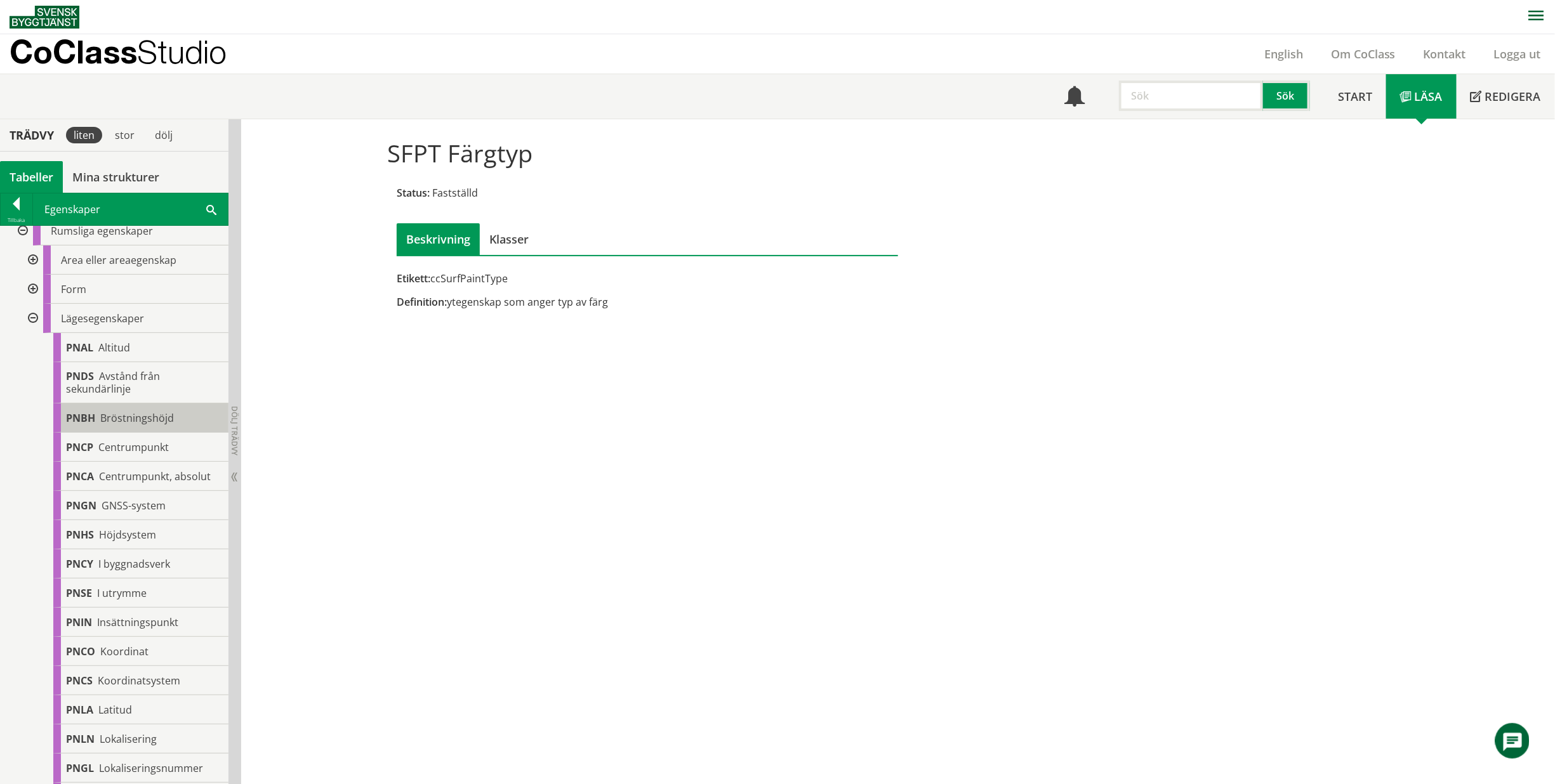
click at [144, 417] on span "Bröstningshöjd" at bounding box center [136, 418] width 74 height 14
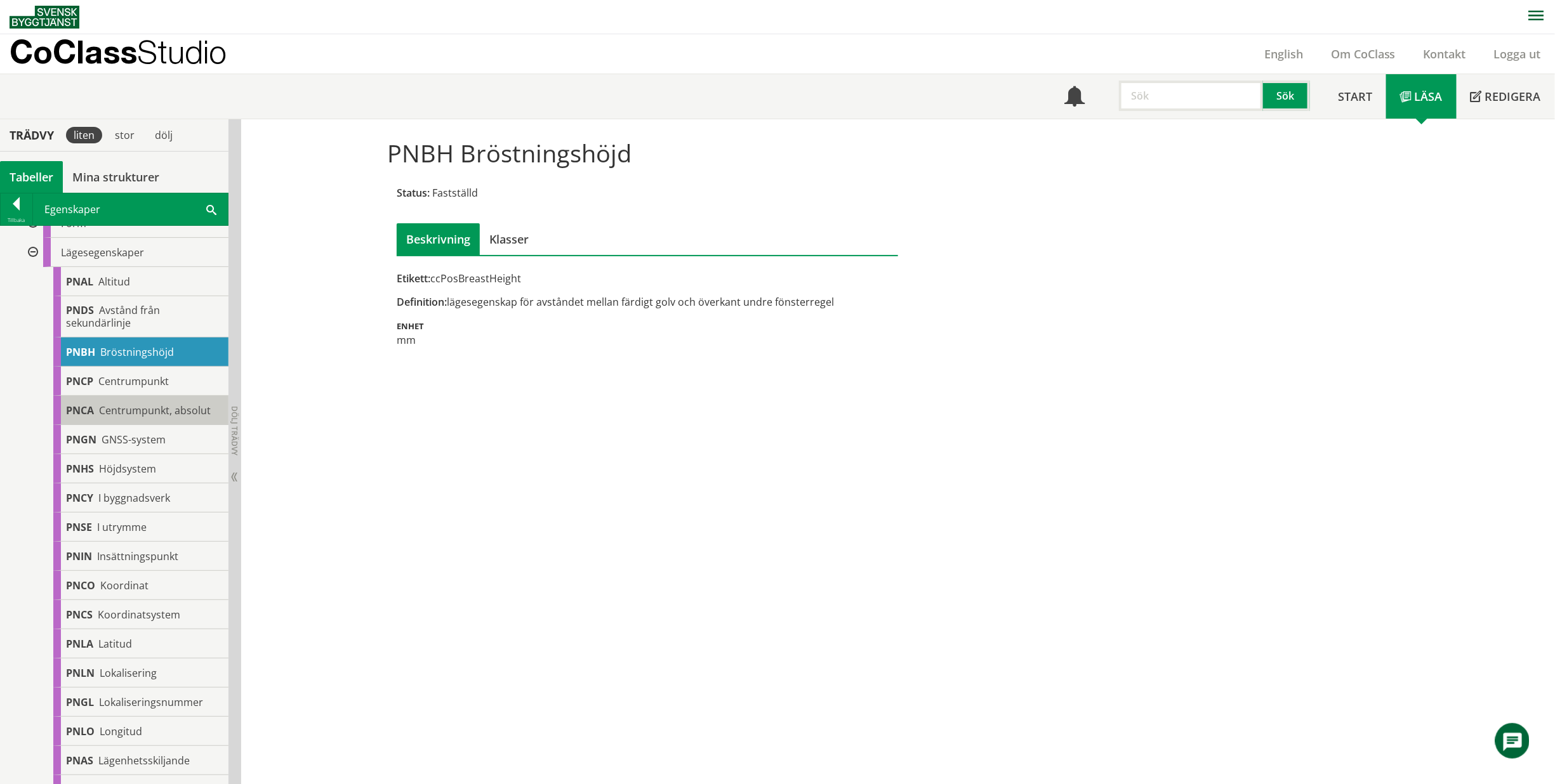
scroll to position [190, 0]
click at [149, 369] on div "PNCP Centrumpunkt" at bounding box center [140, 384] width 175 height 30
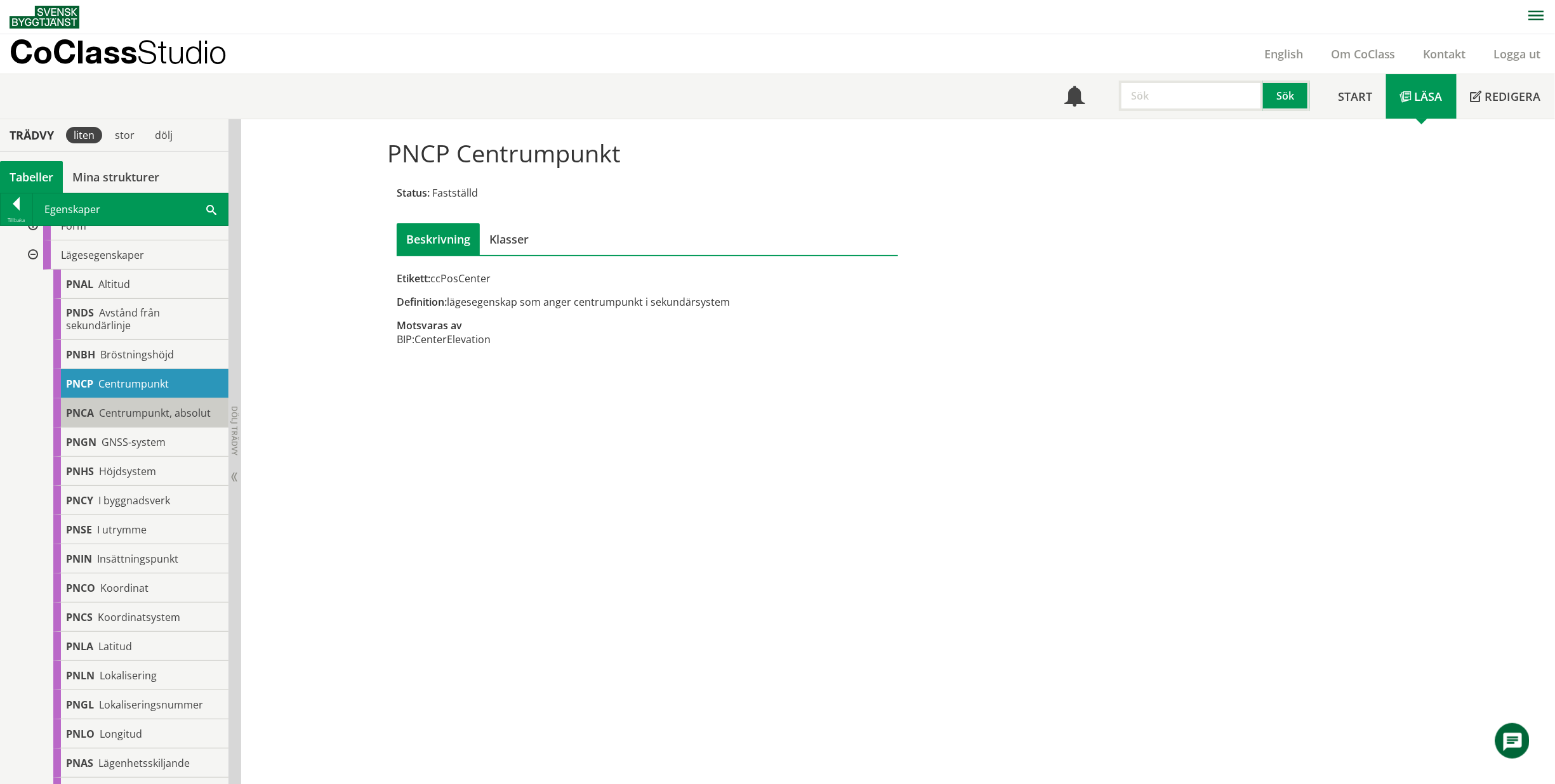
click at [143, 412] on span "Centrumpunkt, absolut" at bounding box center [155, 413] width 111 height 14
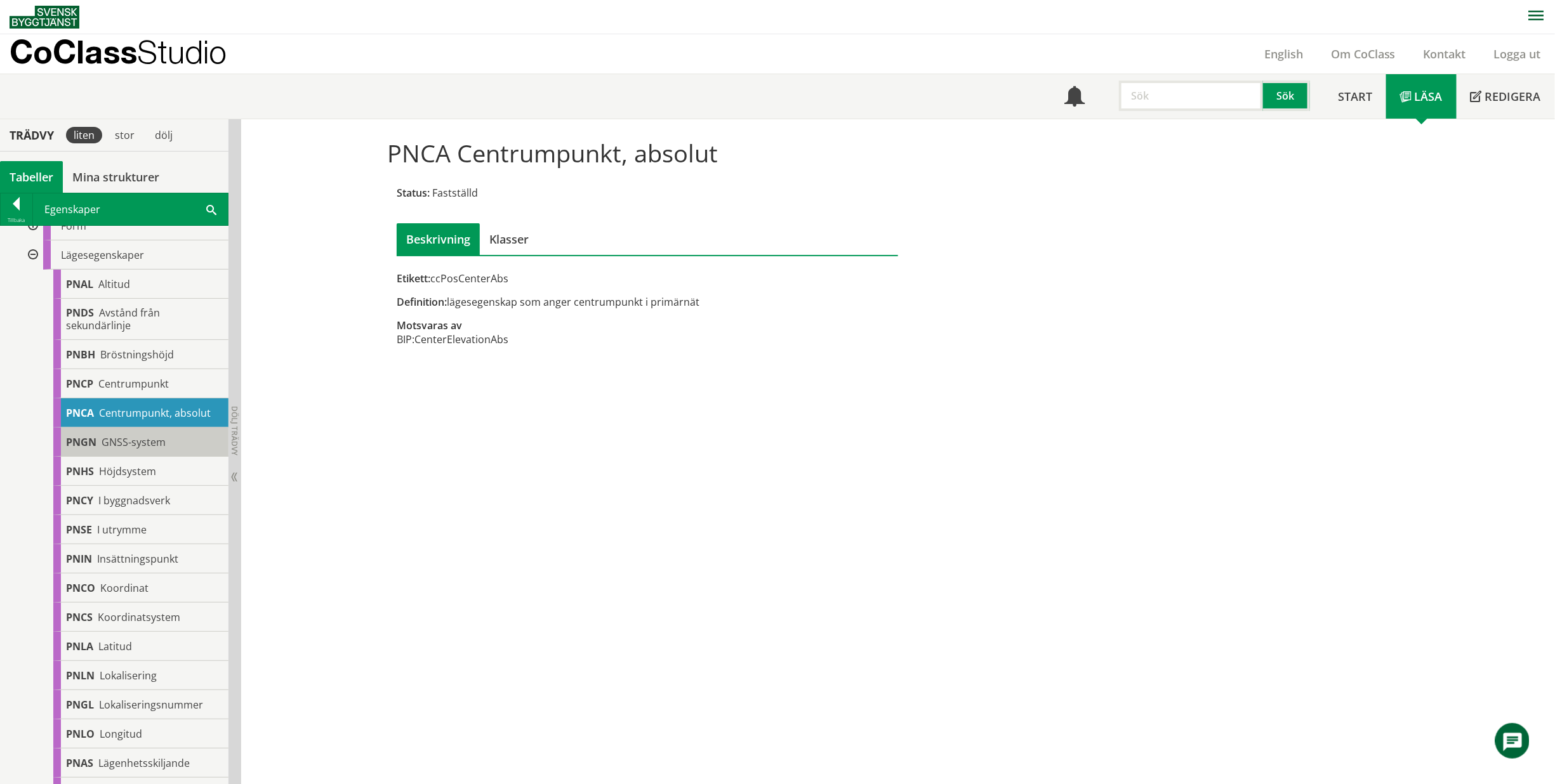
click at [137, 442] on span "GNSS-system" at bounding box center [134, 442] width 64 height 14
